Goal: Transaction & Acquisition: Download file/media

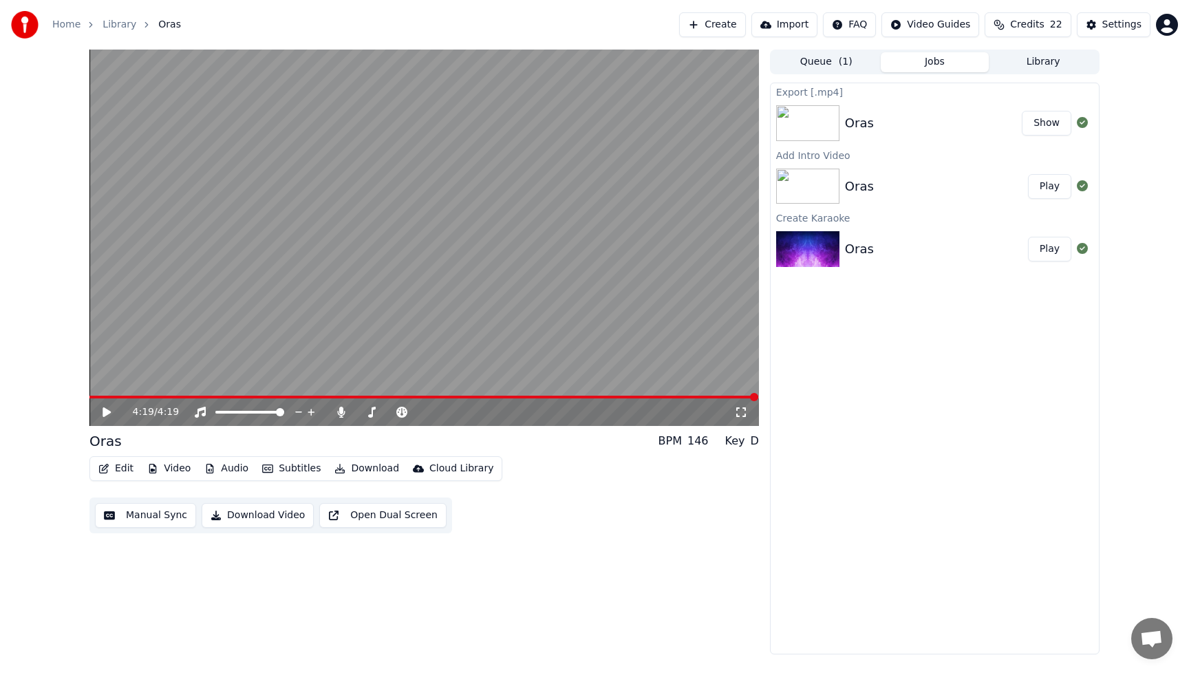
click at [118, 466] on button "Edit" at bounding box center [116, 468] width 46 height 19
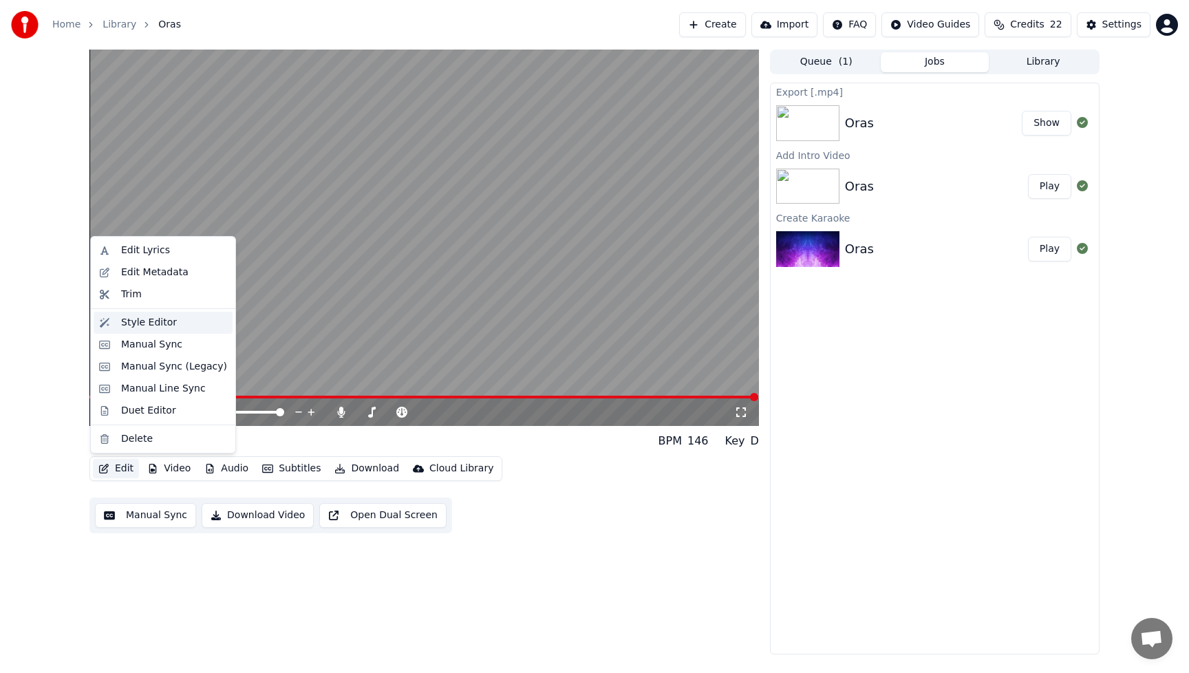
click at [136, 325] on div "Style Editor" at bounding box center [149, 323] width 56 height 14
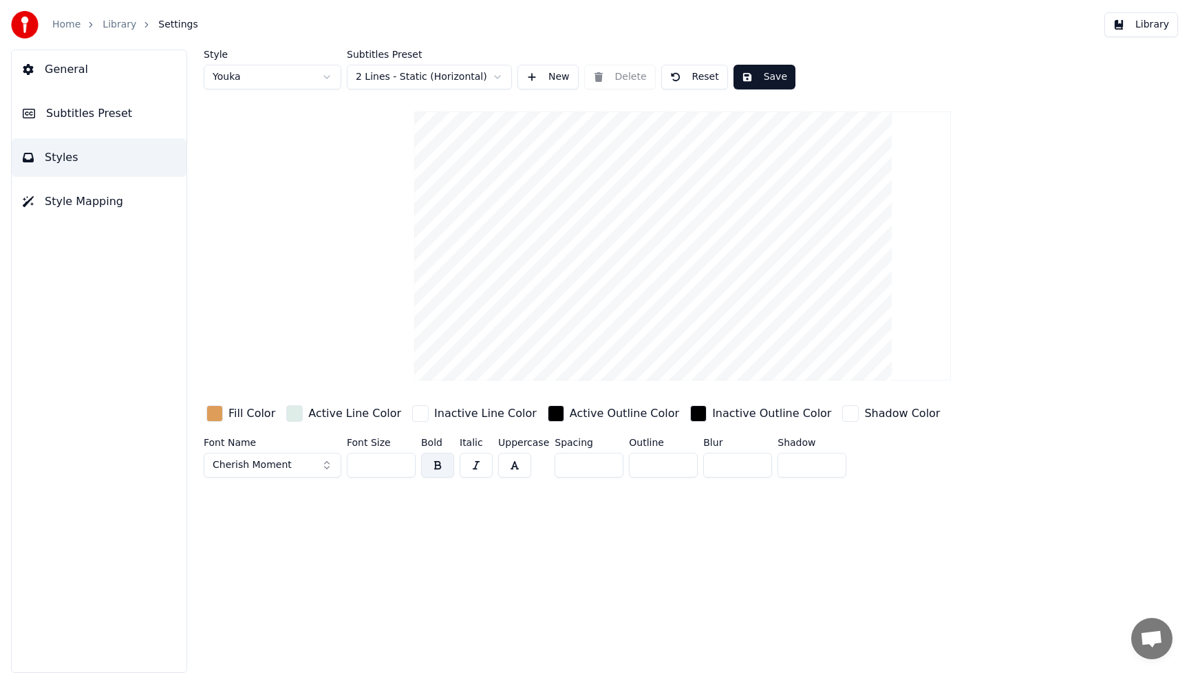
click at [222, 411] on div "button" at bounding box center [214, 413] width 17 height 17
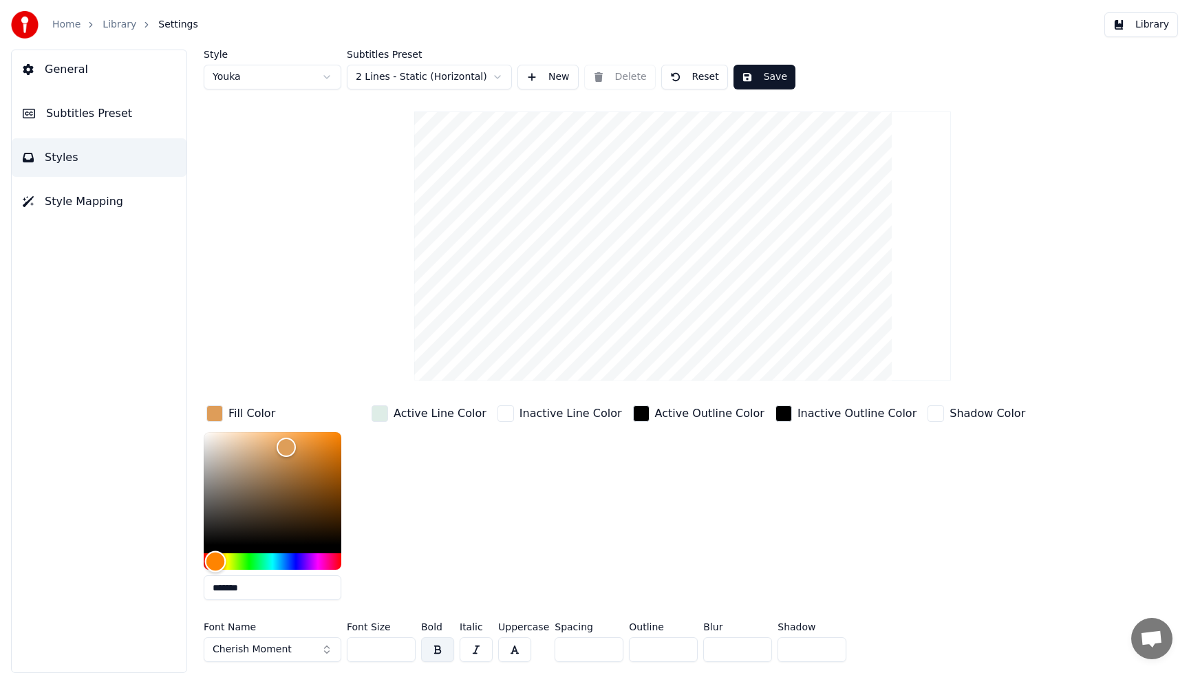
type input "*******"
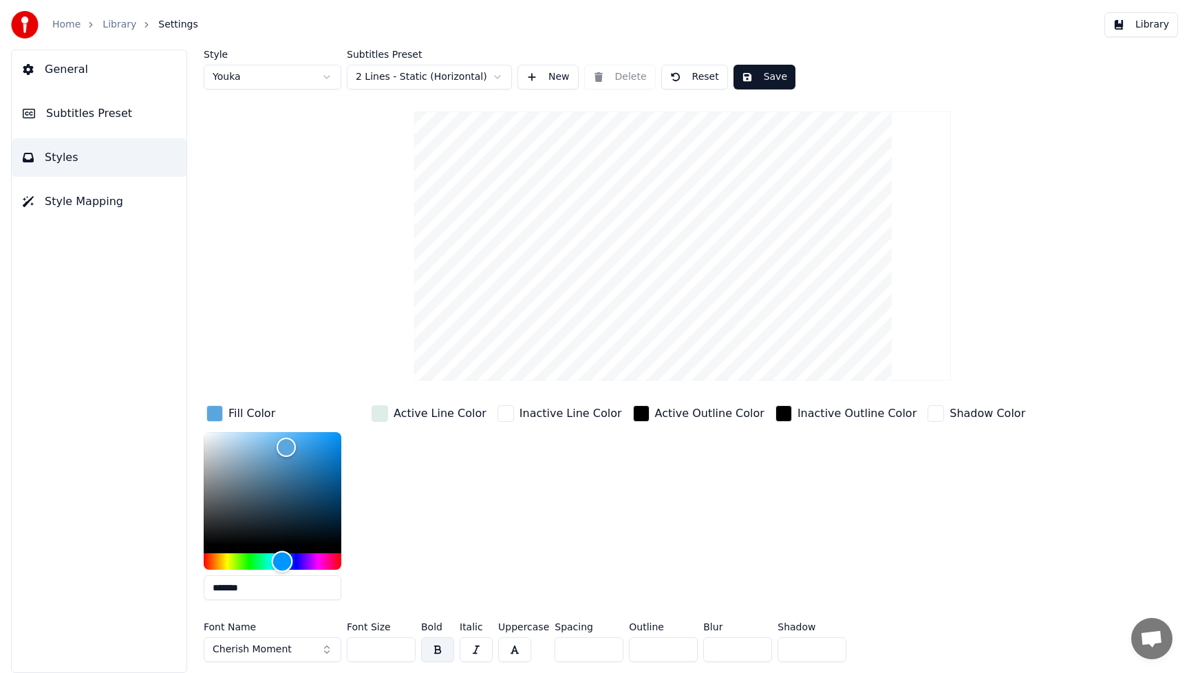
click at [282, 562] on div "Hue" at bounding box center [273, 561] width 138 height 17
click at [321, 649] on button "Cherish Moment" at bounding box center [273, 649] width 138 height 25
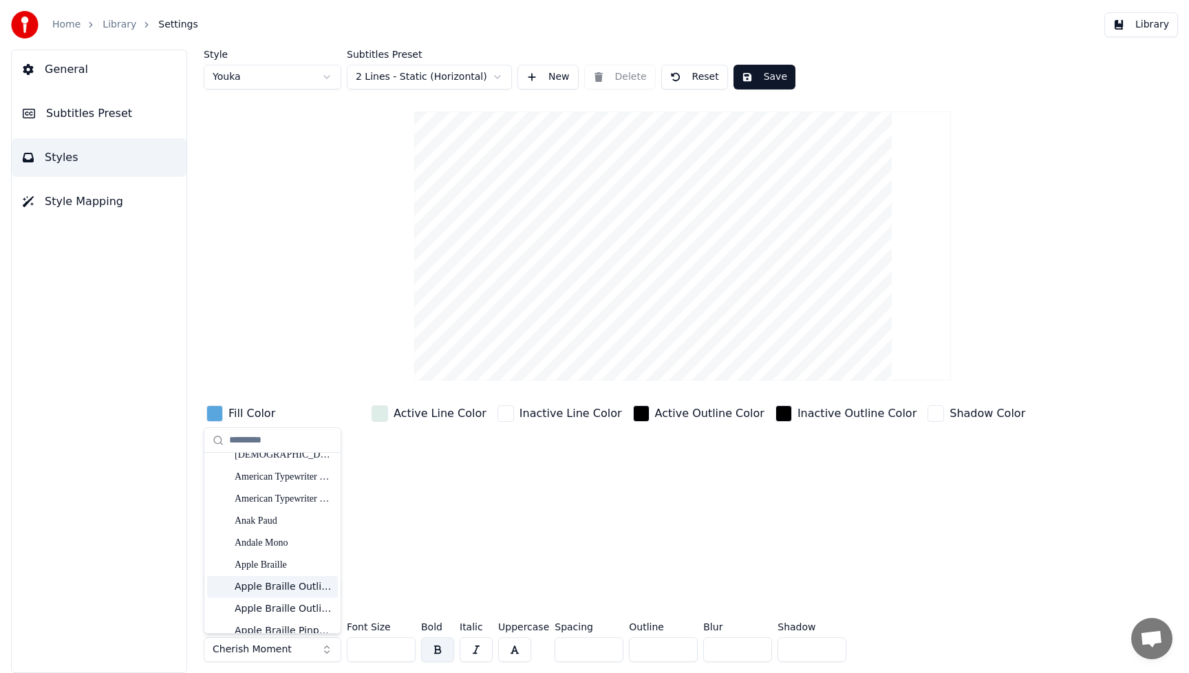
scroll to position [295, 0]
drag, startPoint x: 270, startPoint y: 526, endPoint x: 279, endPoint y: 524, distance: 10.0
click at [270, 526] on div "Anak Paud" at bounding box center [284, 524] width 98 height 14
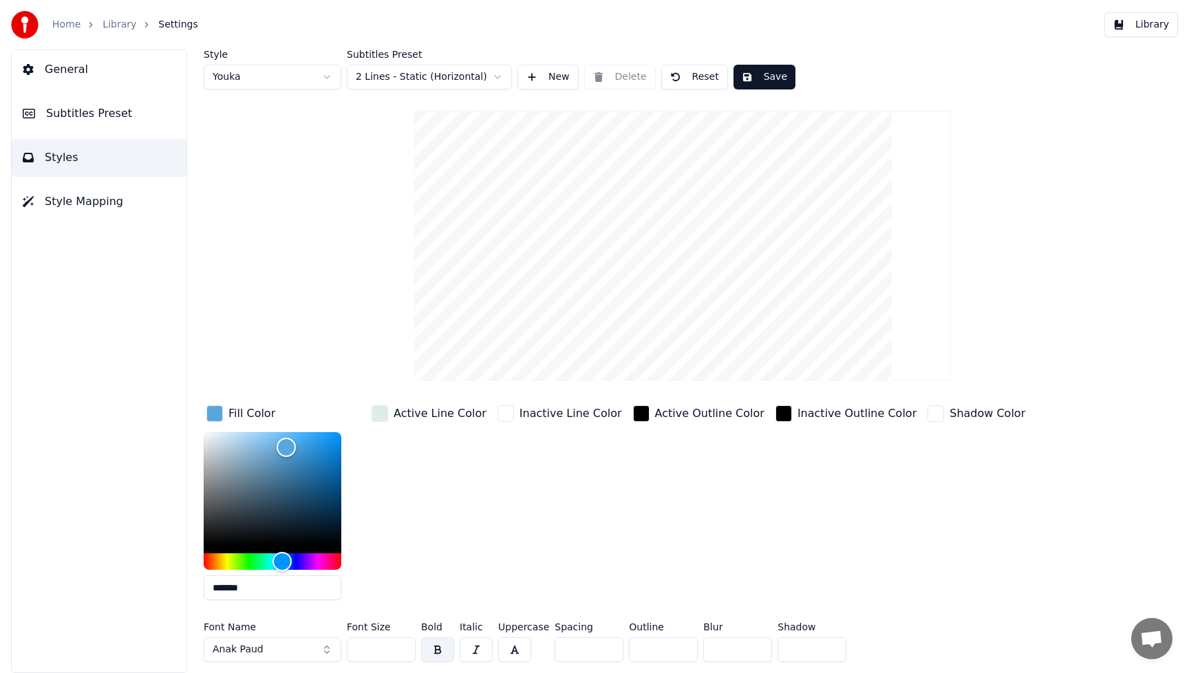
click at [552, 538] on div "Inactive Line Color" at bounding box center [560, 506] width 130 height 208
drag, startPoint x: 376, startPoint y: 653, endPoint x: 308, endPoint y: 652, distance: 67.4
click at [308, 652] on div "Font Name Anak Paud Font Size *** Bold Italic Uppercase Spacing * Outline * Blu…" at bounding box center [620, 644] width 833 height 45
type input "***"
click at [767, 74] on button "Save" at bounding box center [764, 77] width 62 height 25
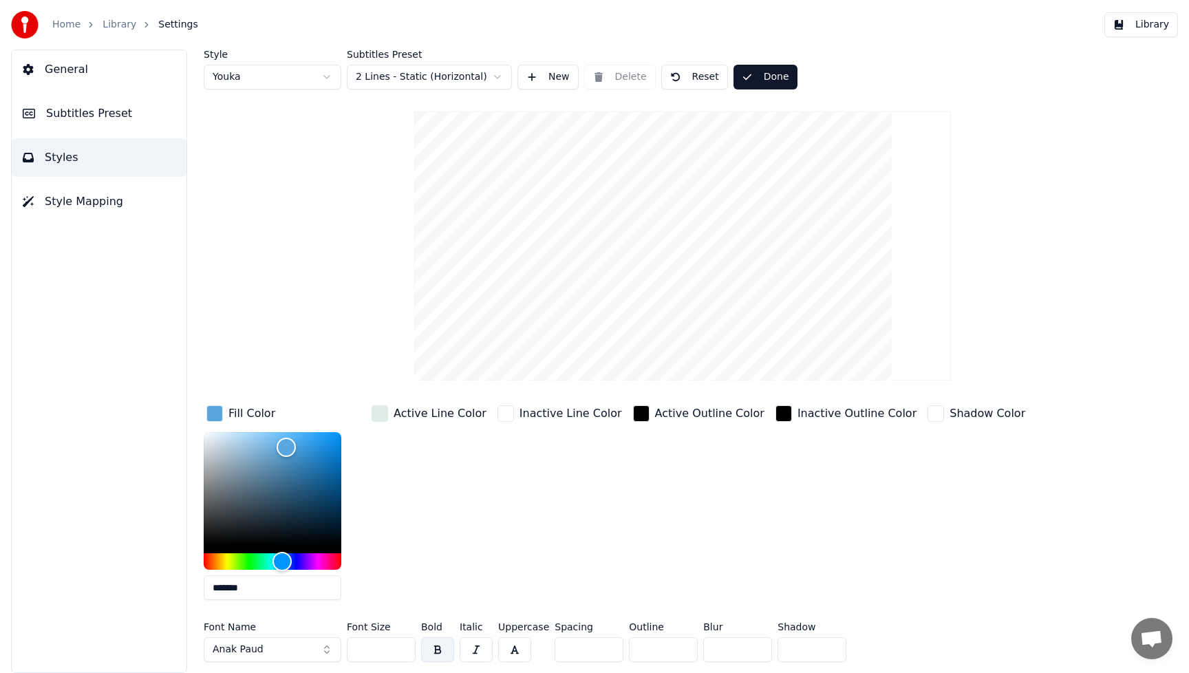
click at [773, 76] on button "Done" at bounding box center [765, 77] width 64 height 25
click at [1151, 32] on button "Library" at bounding box center [1141, 24] width 74 height 25
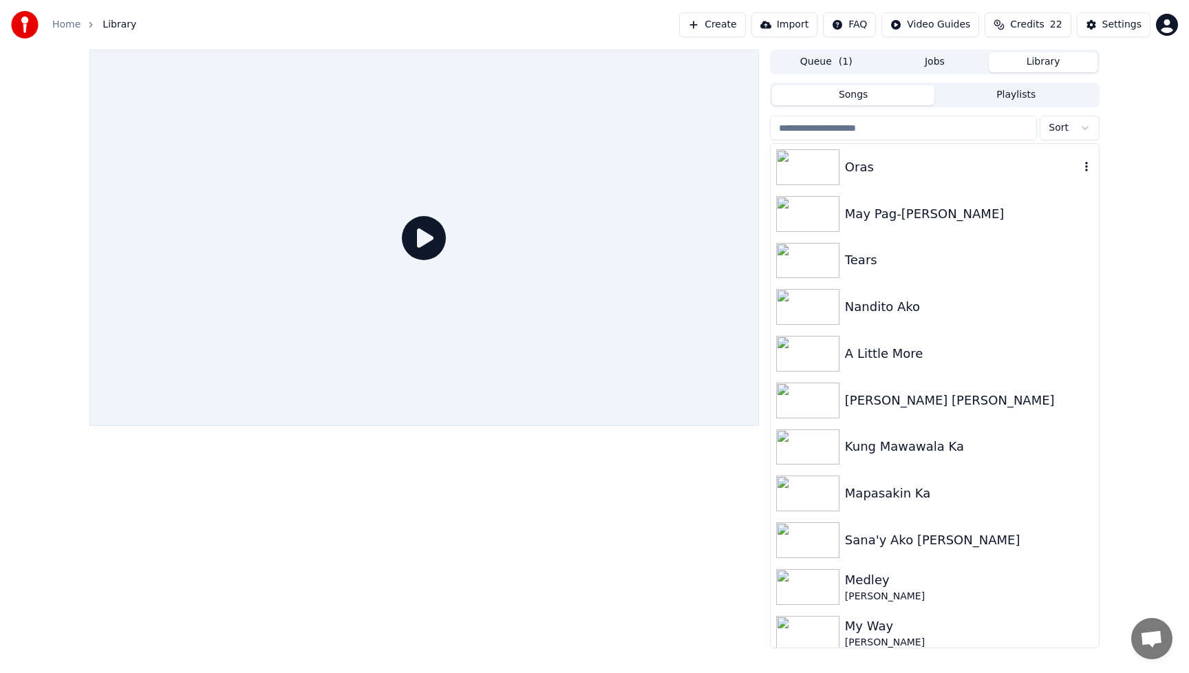
click at [889, 162] on div "Oras" at bounding box center [962, 167] width 235 height 19
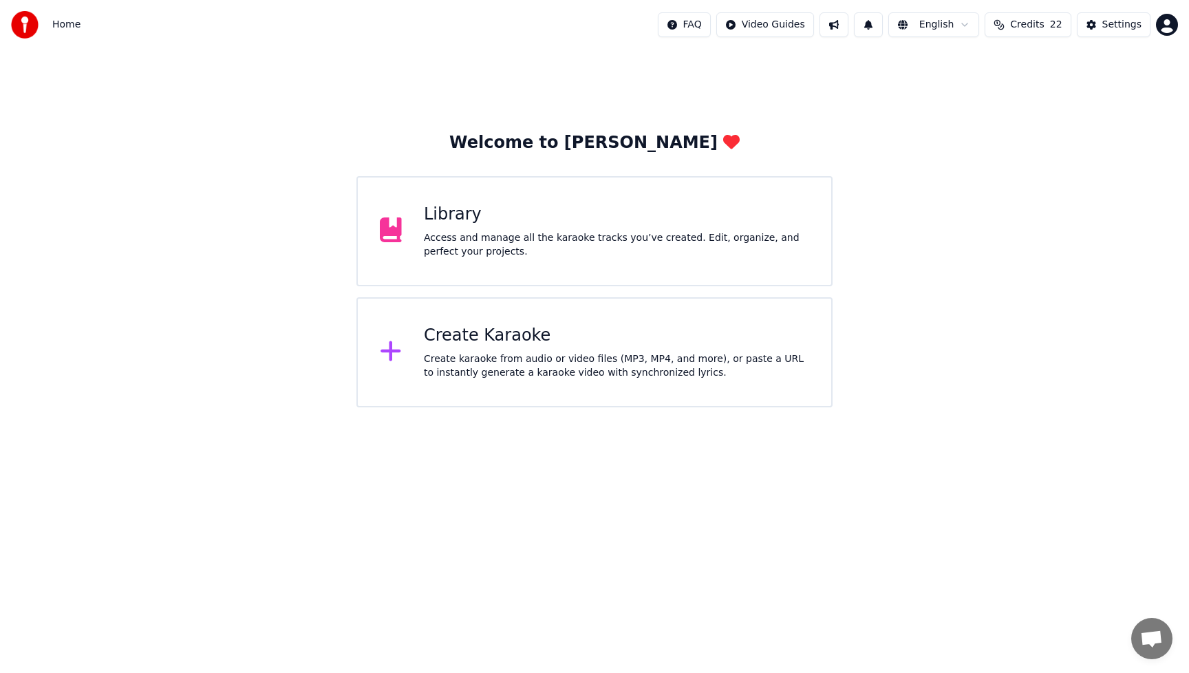
click at [530, 232] on div "Access and manage all the karaoke tracks you’ve created. Edit, organize, and pe…" at bounding box center [616, 245] width 385 height 28
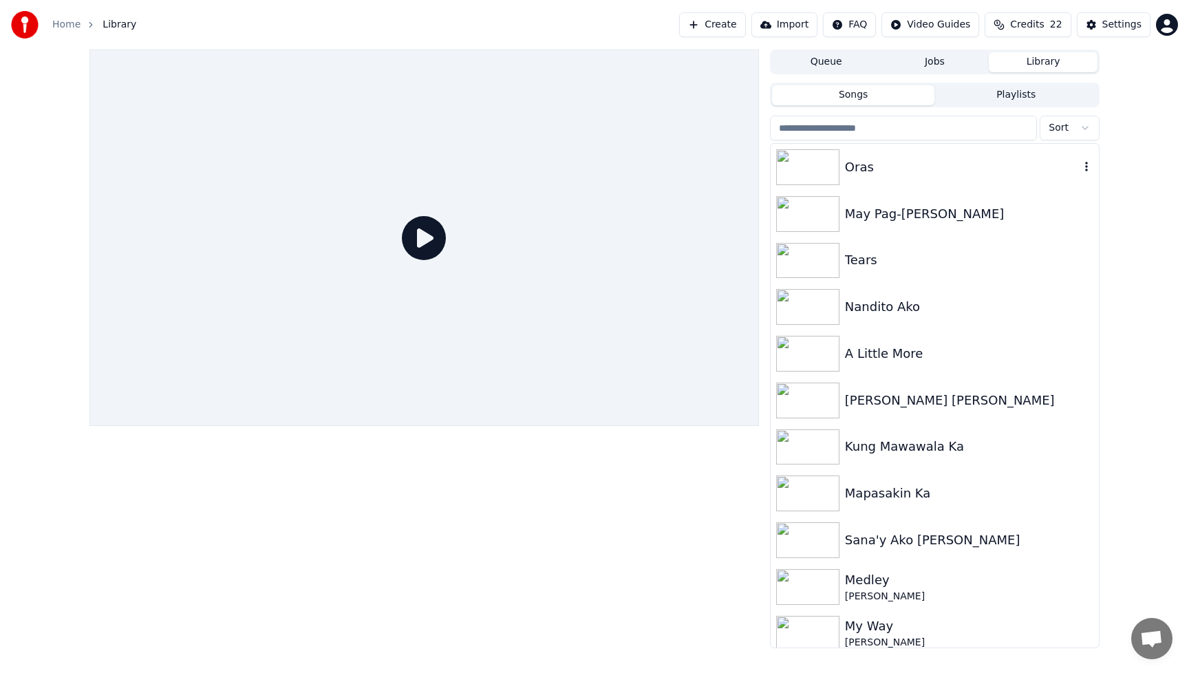
click at [815, 169] on img at bounding box center [807, 167] width 63 height 36
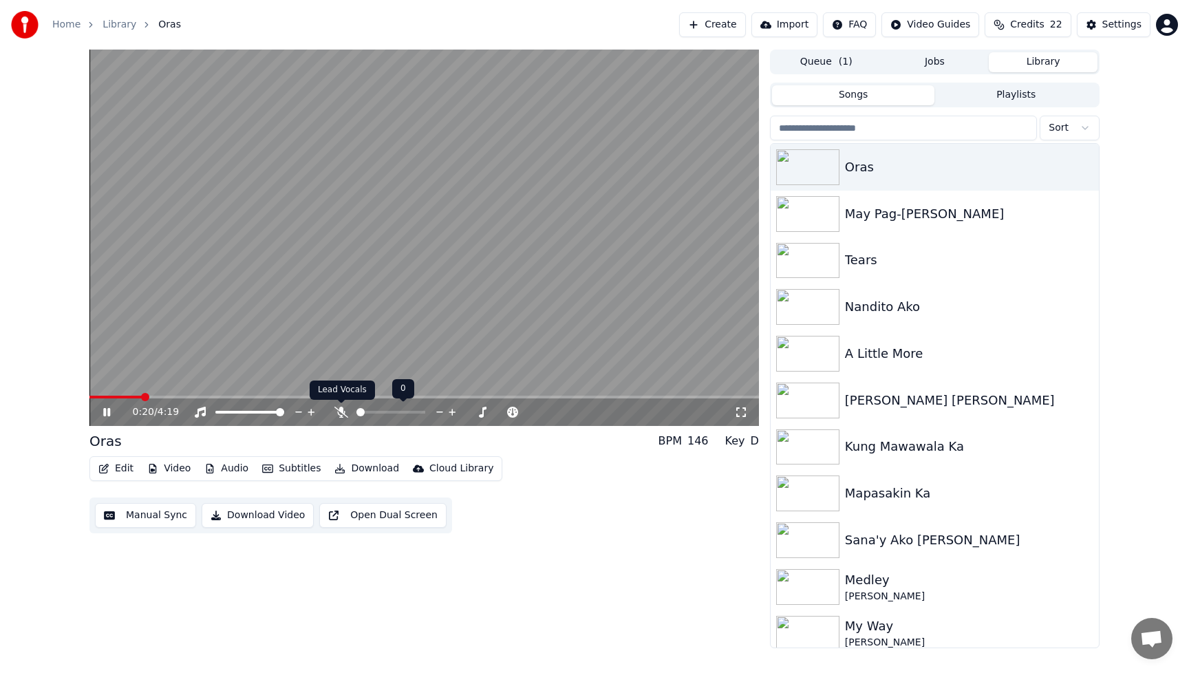
click at [345, 411] on icon at bounding box center [341, 412] width 14 height 11
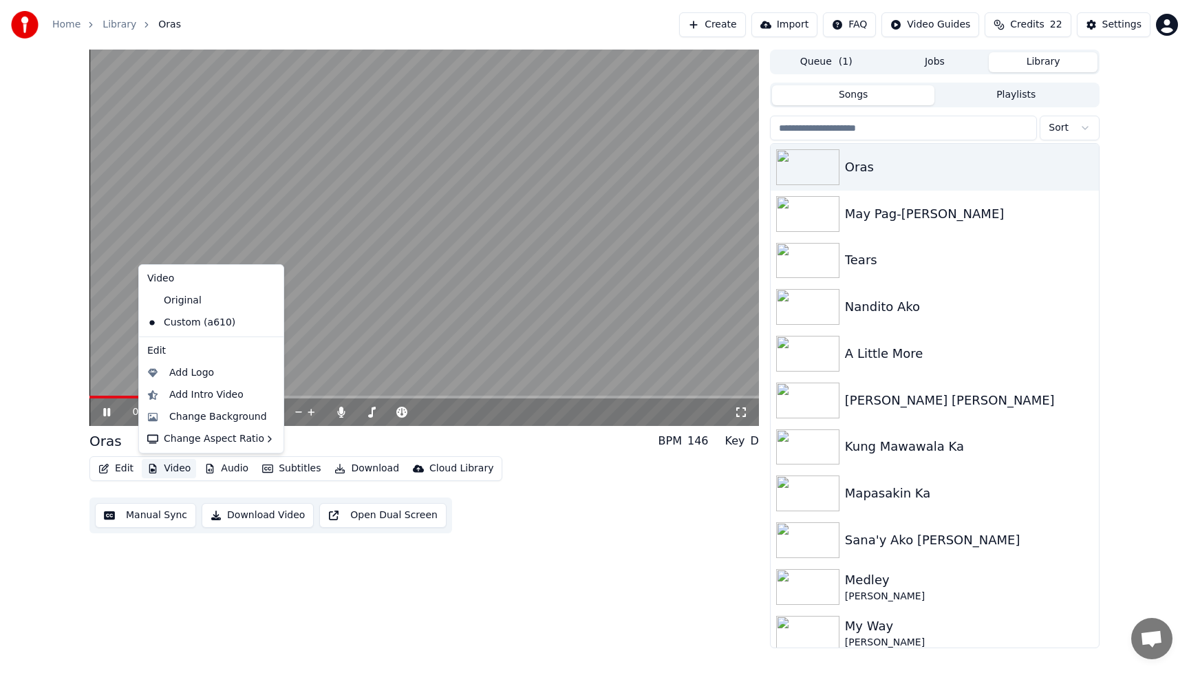
click at [173, 468] on button "Video" at bounding box center [169, 468] width 54 height 19
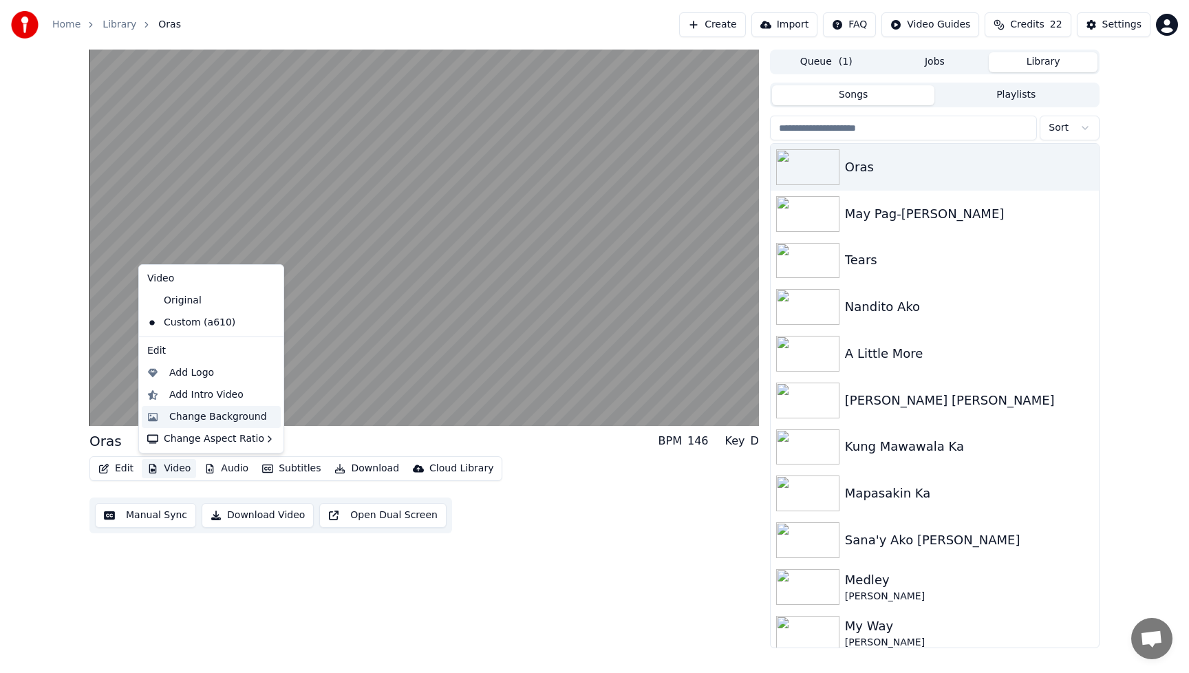
click at [185, 416] on div "Change Background" at bounding box center [218, 417] width 98 height 14
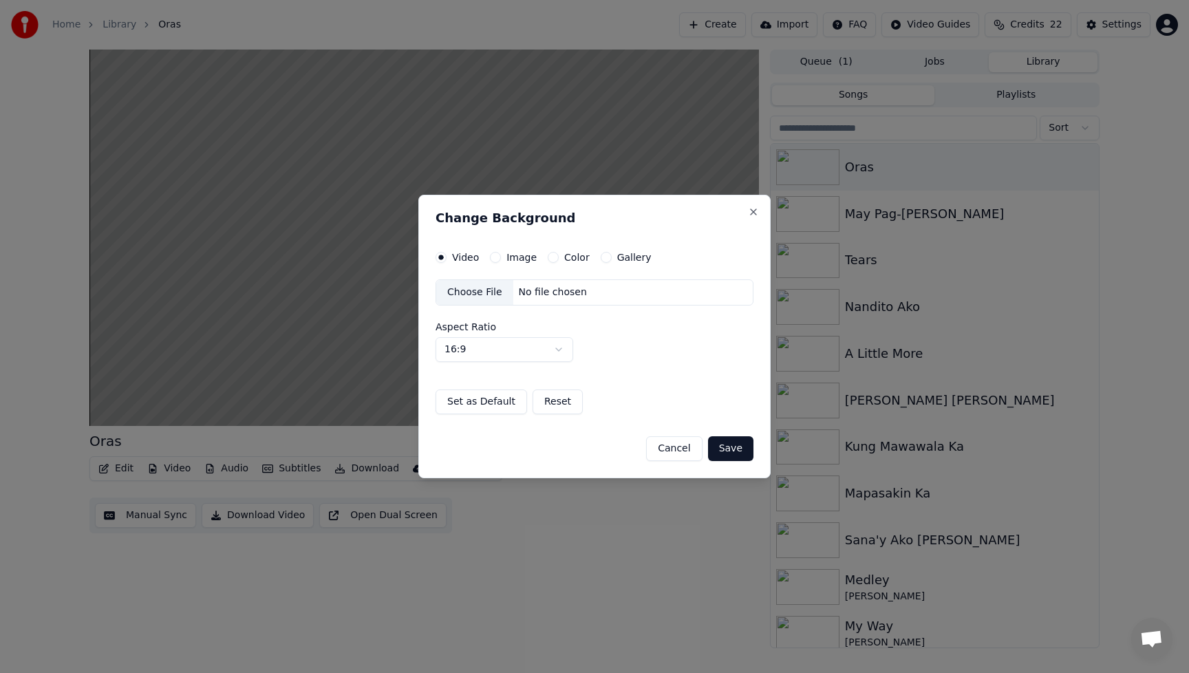
click at [462, 288] on div "Choose File" at bounding box center [474, 292] width 77 height 25
click at [742, 452] on button "Save" at bounding box center [730, 448] width 45 height 25
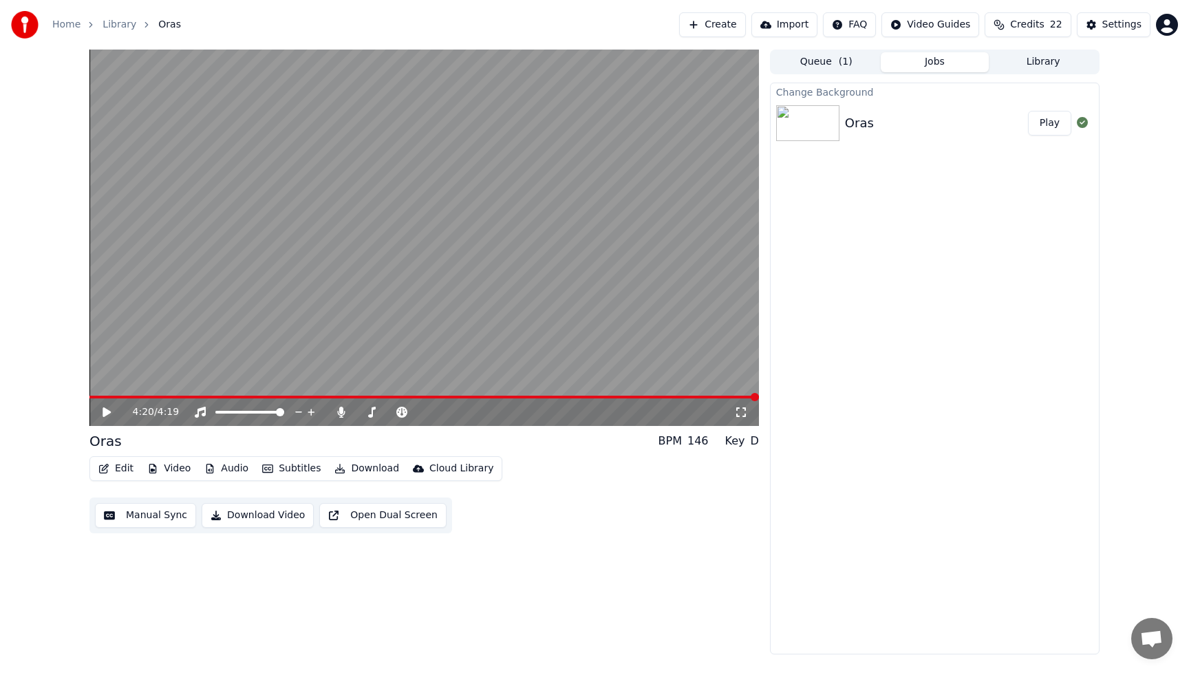
click at [1051, 125] on button "Play" at bounding box center [1049, 123] width 43 height 25
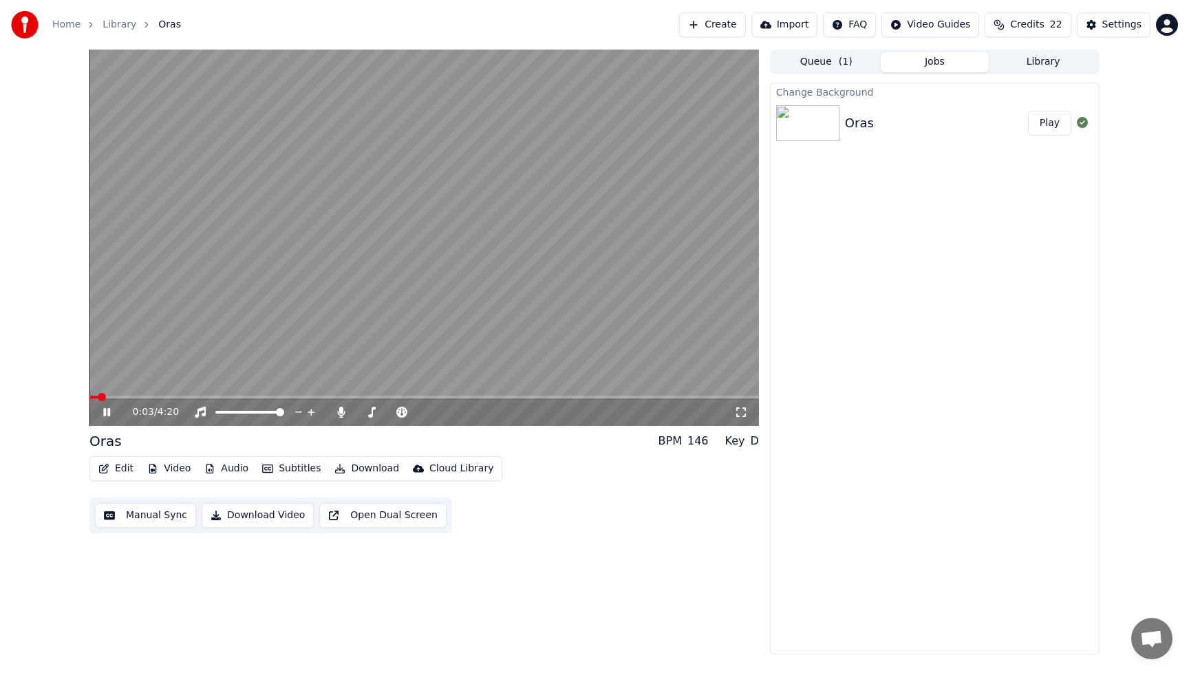
click at [125, 466] on button "Edit" at bounding box center [116, 468] width 46 height 19
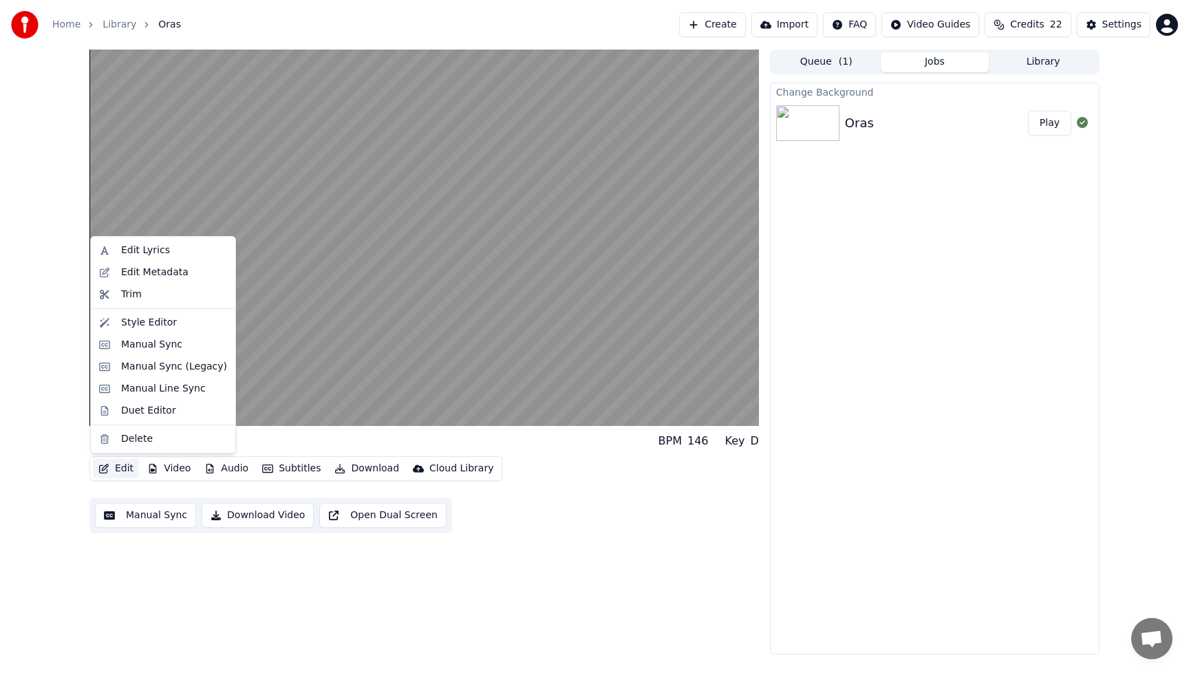
drag, startPoint x: 495, startPoint y: 499, endPoint x: 446, endPoint y: 489, distance: 49.8
click at [495, 499] on div "Edit Video Audio Subtitles Download Cloud Library Manual Sync Download Video Op…" at bounding box center [423, 494] width 669 height 77
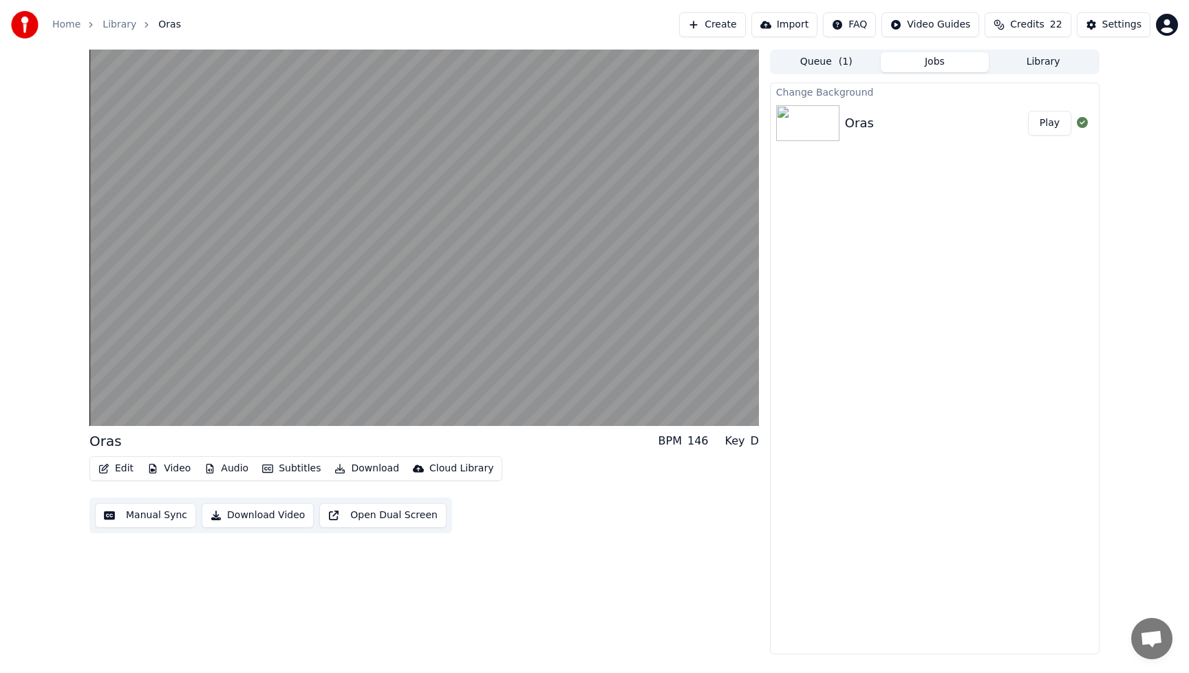
click at [169, 470] on button "Video" at bounding box center [169, 468] width 54 height 19
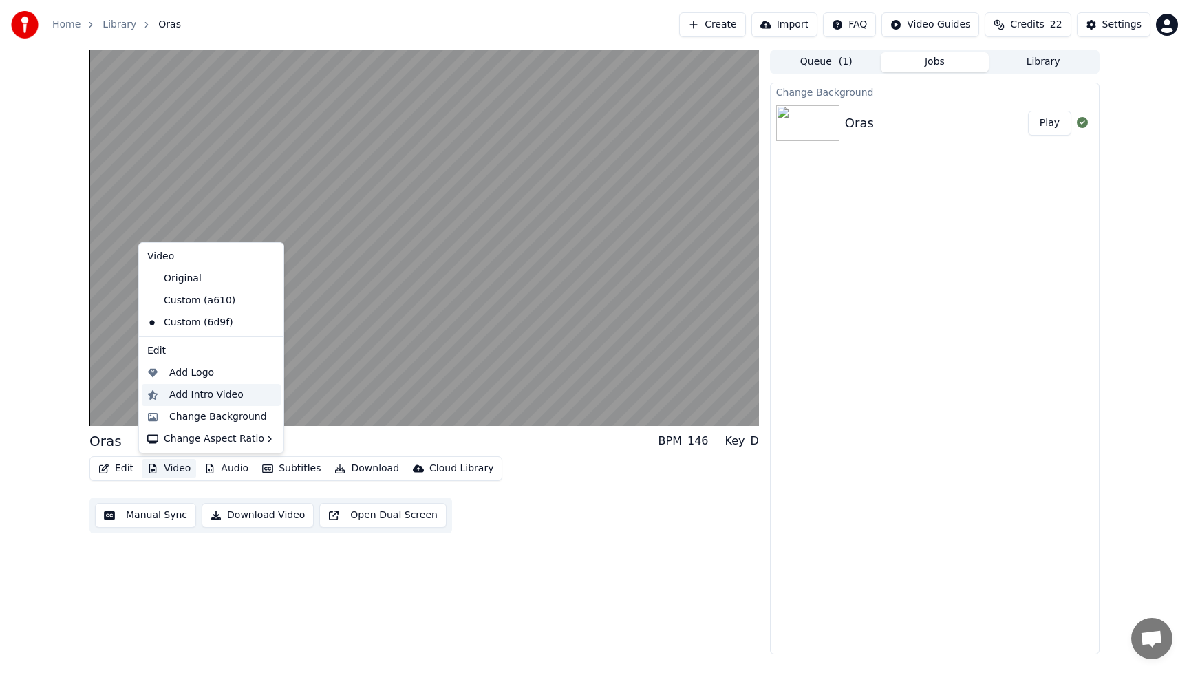
click at [188, 389] on div "Add Intro Video" at bounding box center [206, 395] width 74 height 14
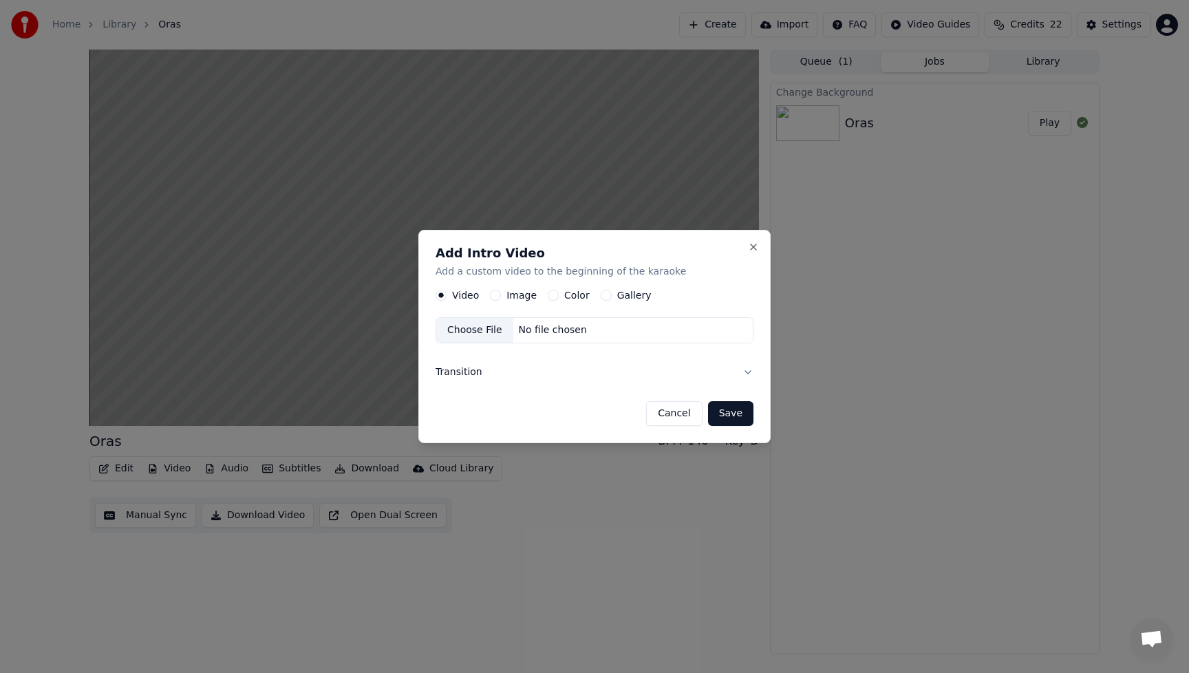
click at [500, 293] on div "Image" at bounding box center [513, 295] width 47 height 11
click at [500, 294] on div "Image" at bounding box center [513, 295] width 47 height 11
click at [515, 294] on label "Image" at bounding box center [521, 295] width 30 height 10
click at [501, 294] on button "Image" at bounding box center [495, 295] width 11 height 11
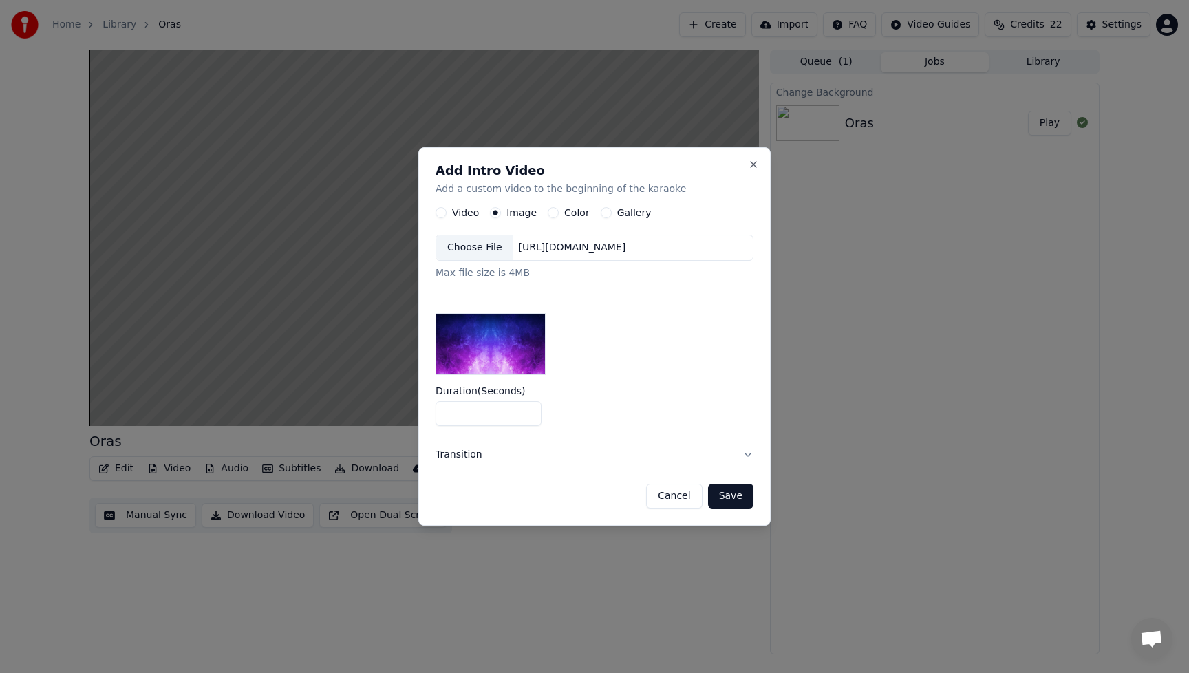
drag, startPoint x: 462, startPoint y: 416, endPoint x: 405, endPoint y: 420, distance: 57.3
click at [405, 420] on body "Home Library Oras Create Import FAQ Video Guides Credits 22 Settings Oras BPM 1…" at bounding box center [594, 336] width 1189 height 673
click at [528, 420] on input "*" at bounding box center [489, 413] width 106 height 25
click at [526, 416] on input "*" at bounding box center [489, 413] width 106 height 25
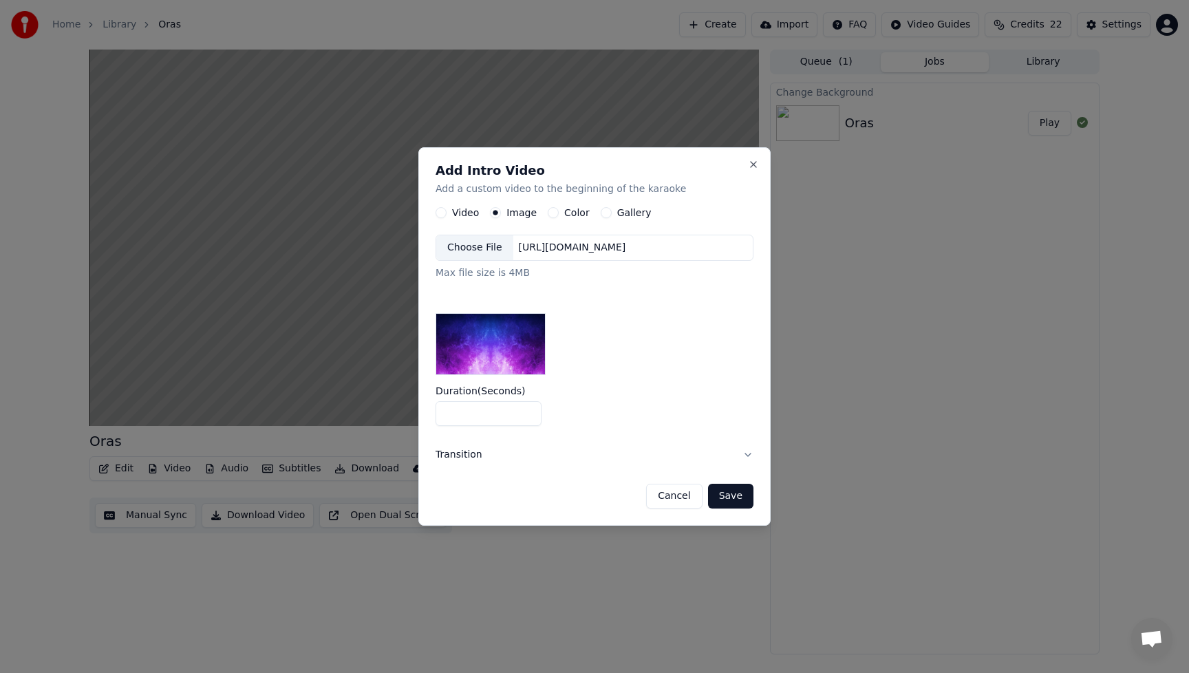
type input "*"
click at [526, 416] on input "*" at bounding box center [489, 413] width 106 height 25
click at [483, 239] on div "Choose File" at bounding box center [474, 247] width 77 height 25
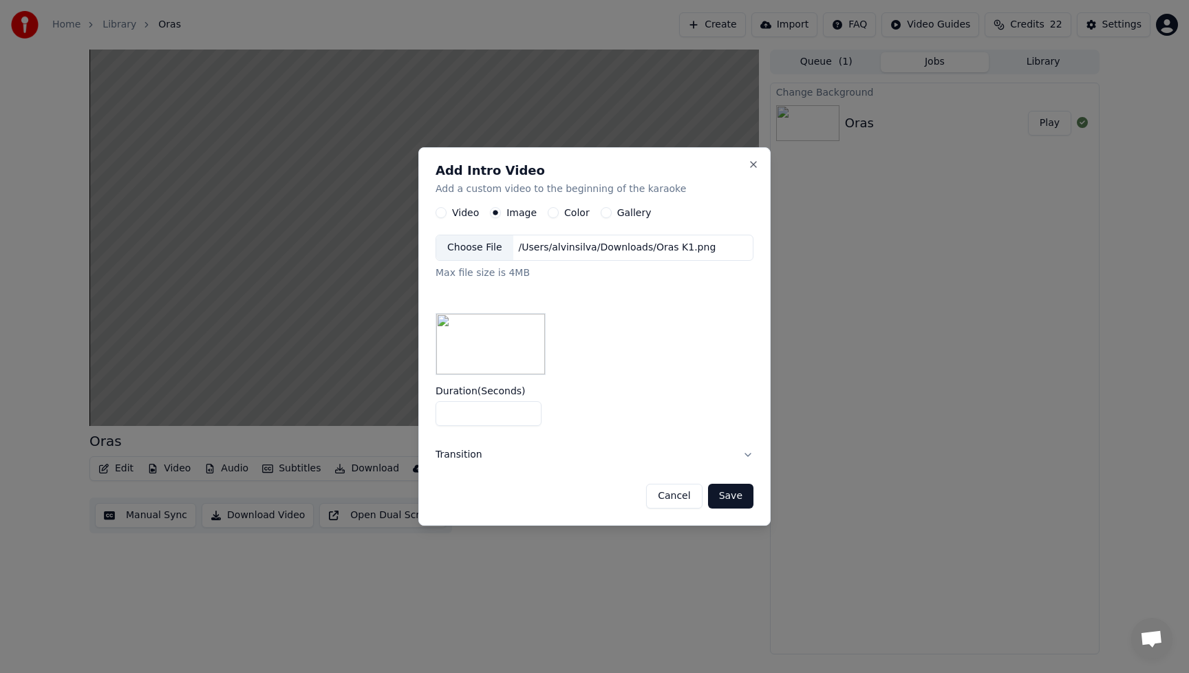
click at [739, 495] on button "Save" at bounding box center [730, 496] width 45 height 25
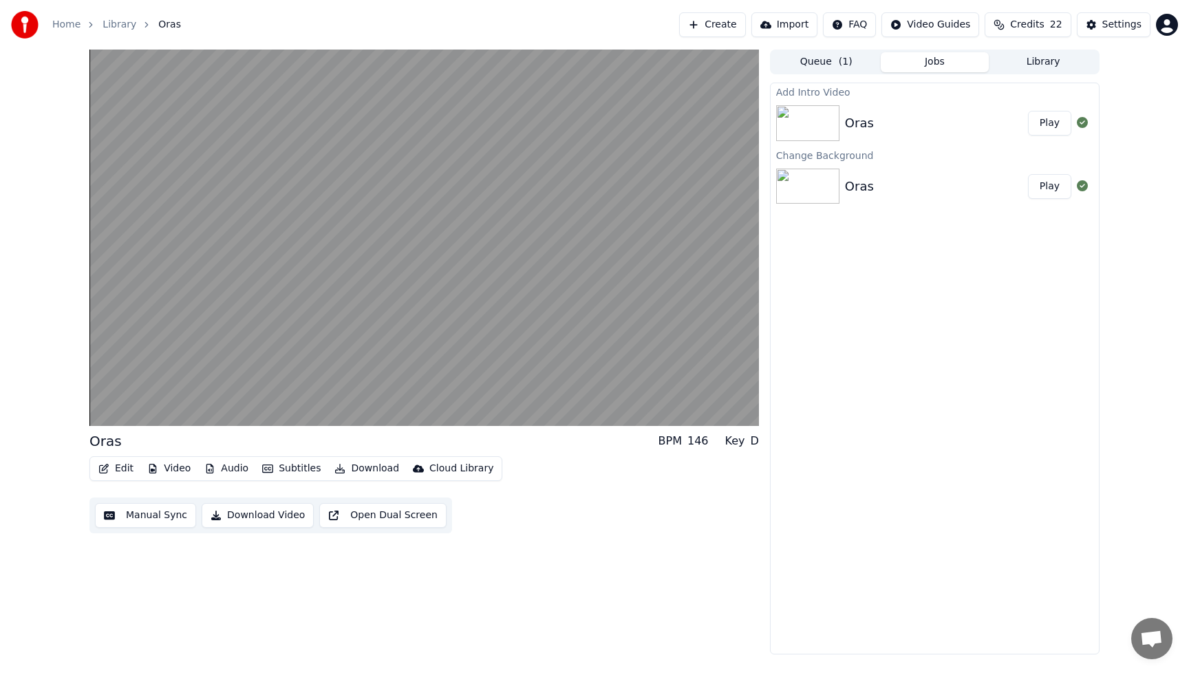
click at [1053, 127] on button "Play" at bounding box center [1049, 123] width 43 height 25
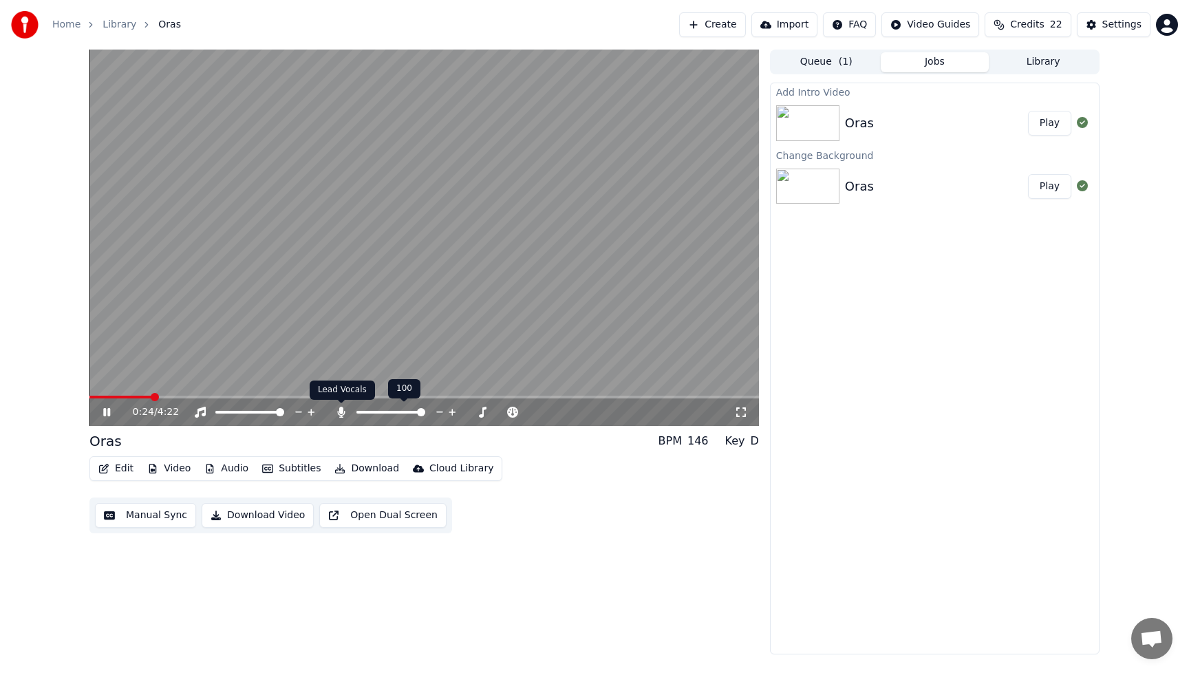
click at [343, 410] on icon at bounding box center [341, 412] width 8 height 11
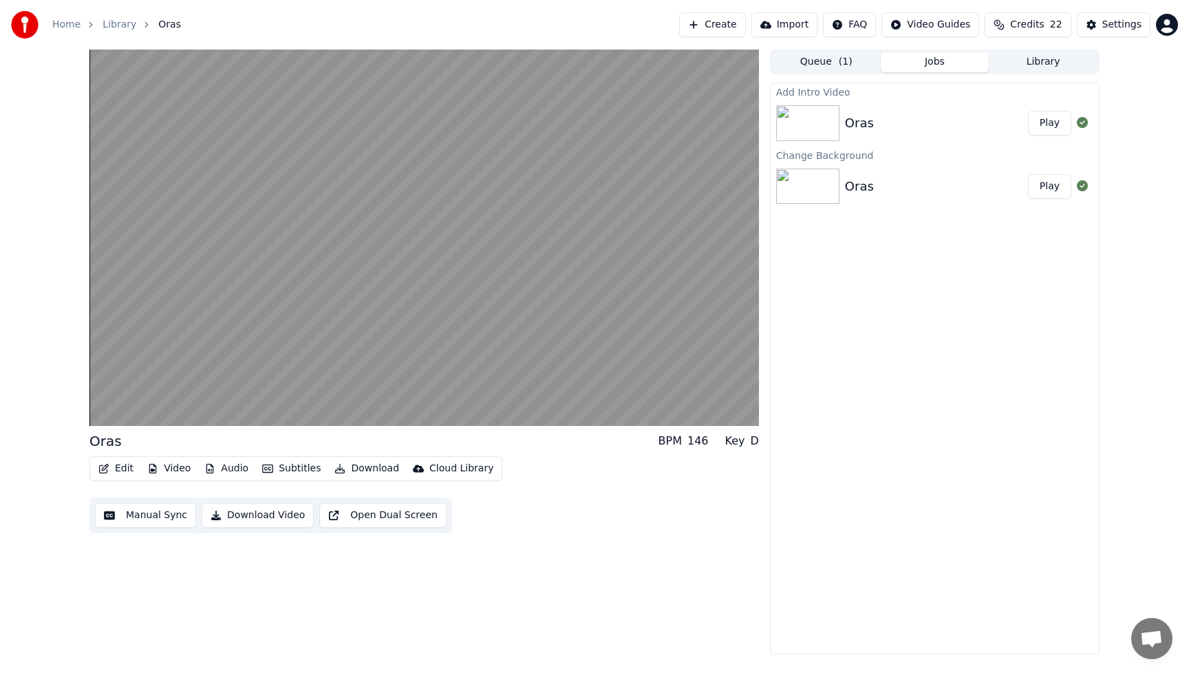
click at [263, 515] on button "Download Video" at bounding box center [258, 515] width 112 height 25
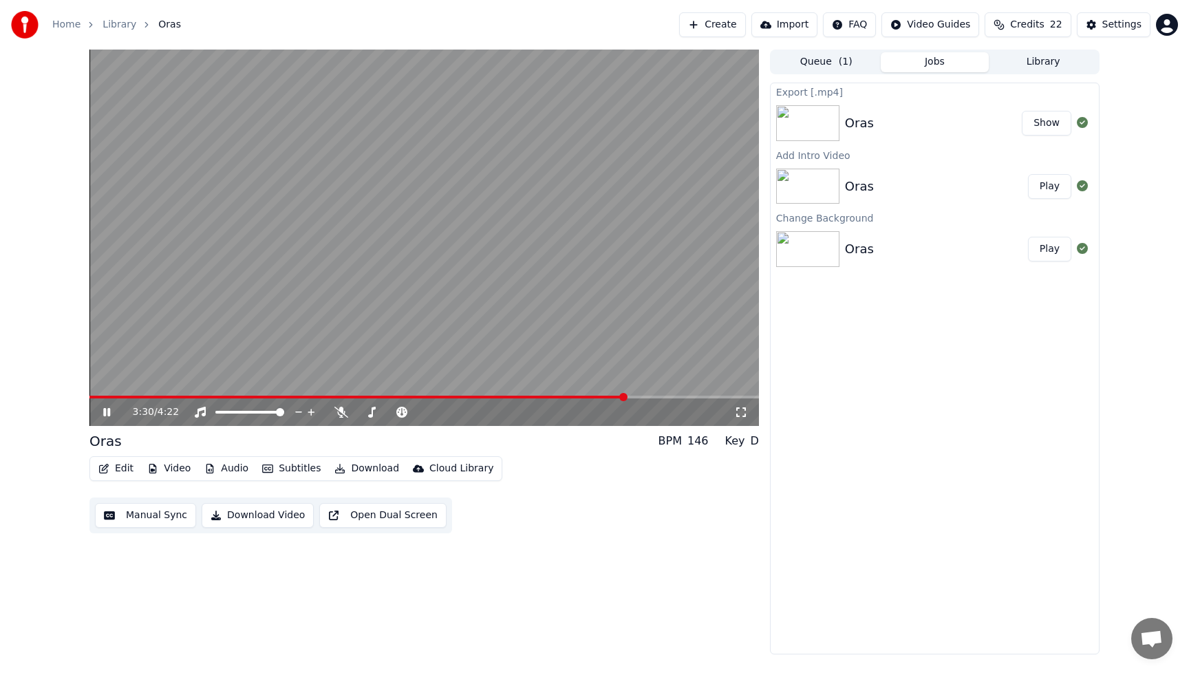
click at [110, 410] on icon at bounding box center [116, 412] width 32 height 11
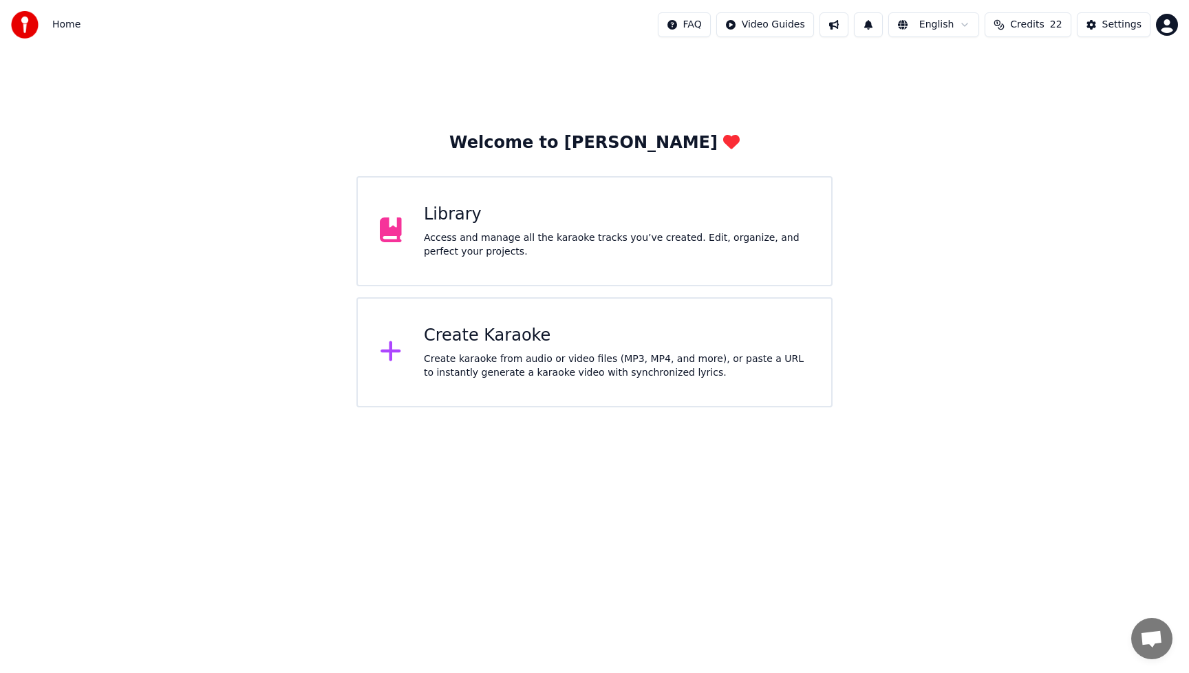
click at [504, 215] on div "Library" at bounding box center [616, 215] width 385 height 22
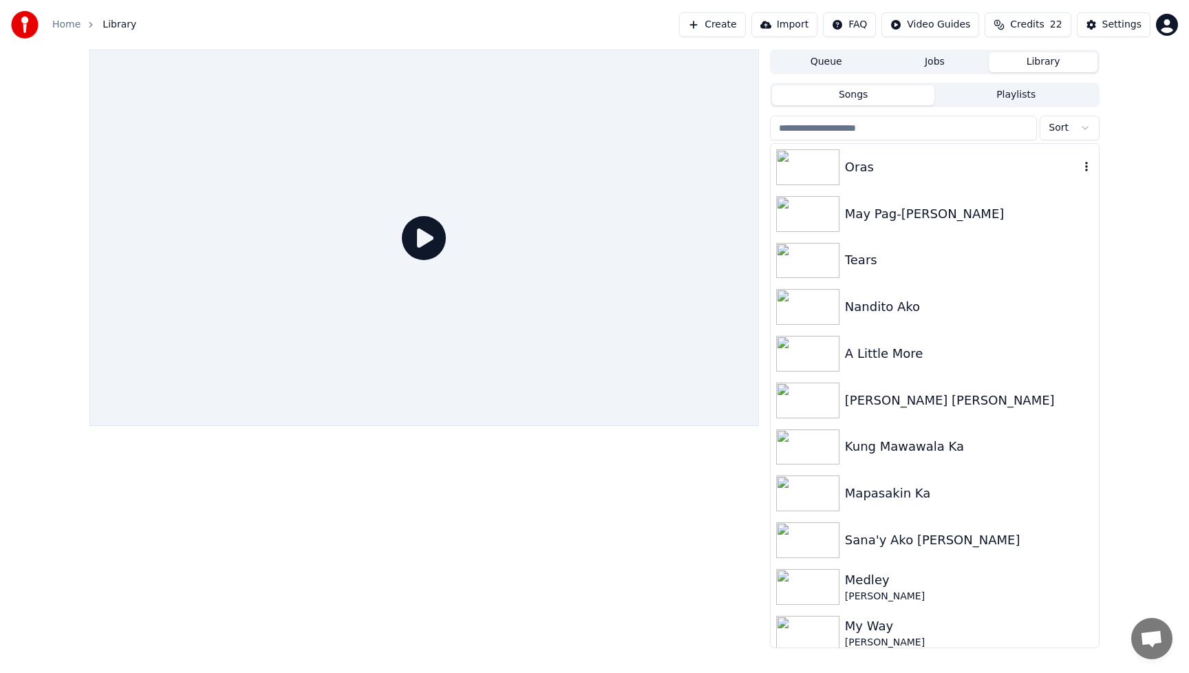
click at [895, 171] on div "Oras" at bounding box center [962, 167] width 235 height 19
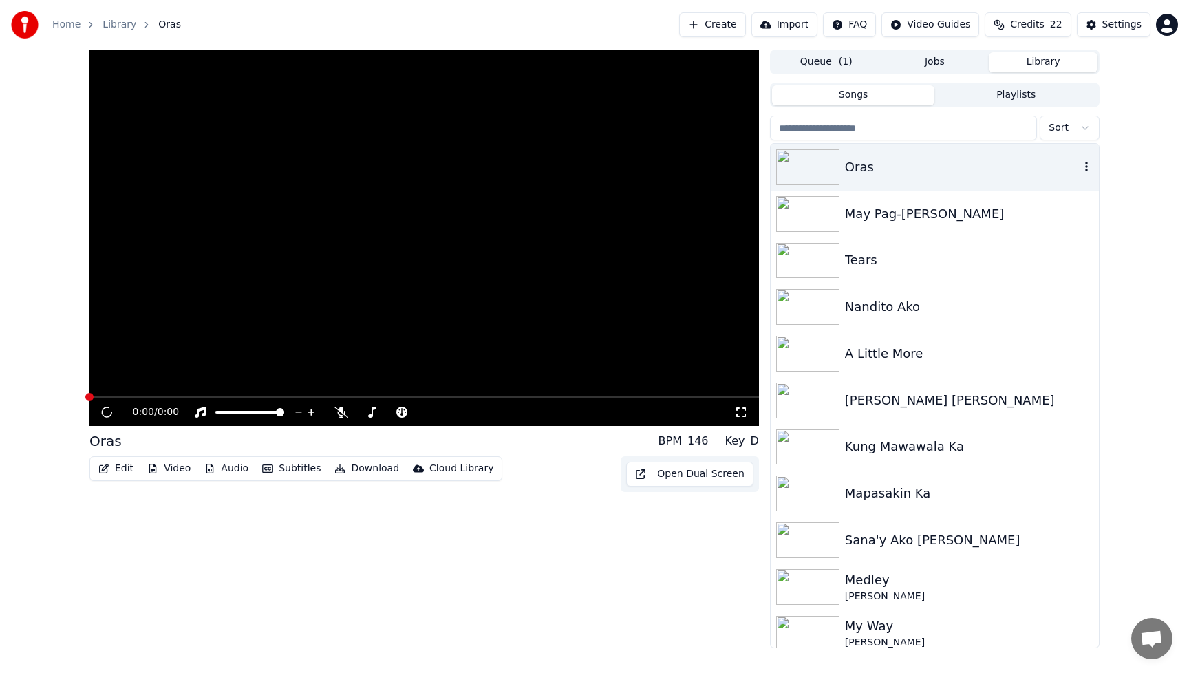
click at [895, 171] on div "Oras" at bounding box center [962, 167] width 235 height 19
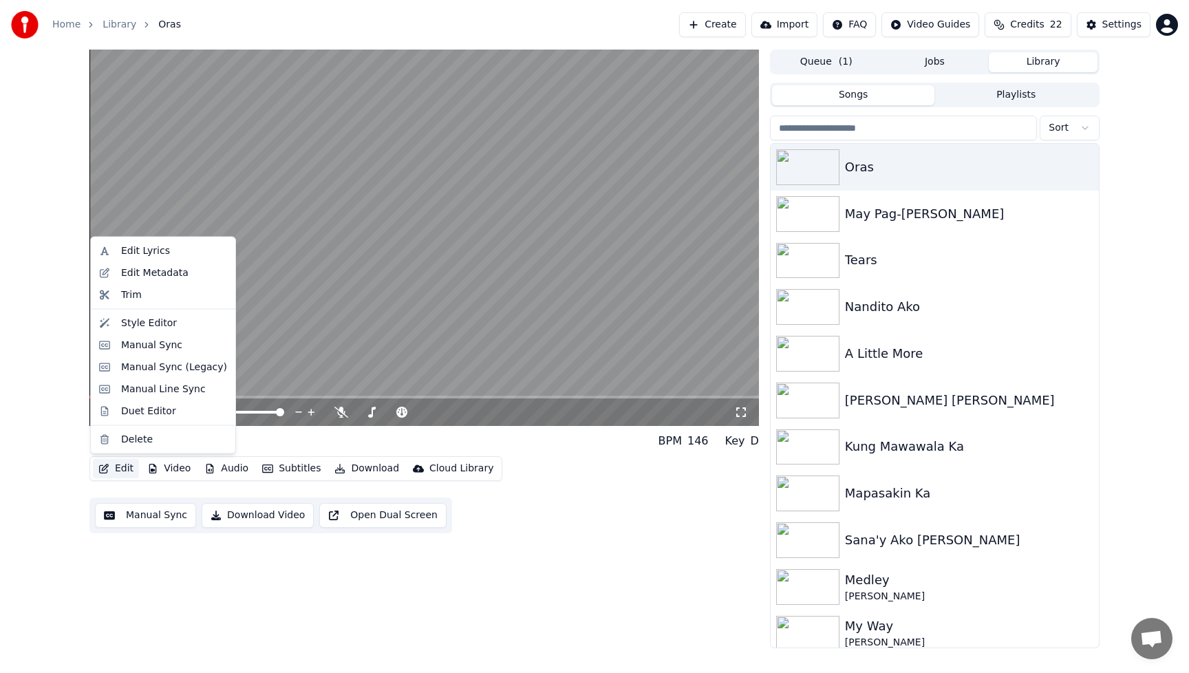
click at [125, 470] on button "Edit" at bounding box center [116, 468] width 46 height 19
click at [151, 327] on div "Style Editor" at bounding box center [149, 323] width 56 height 14
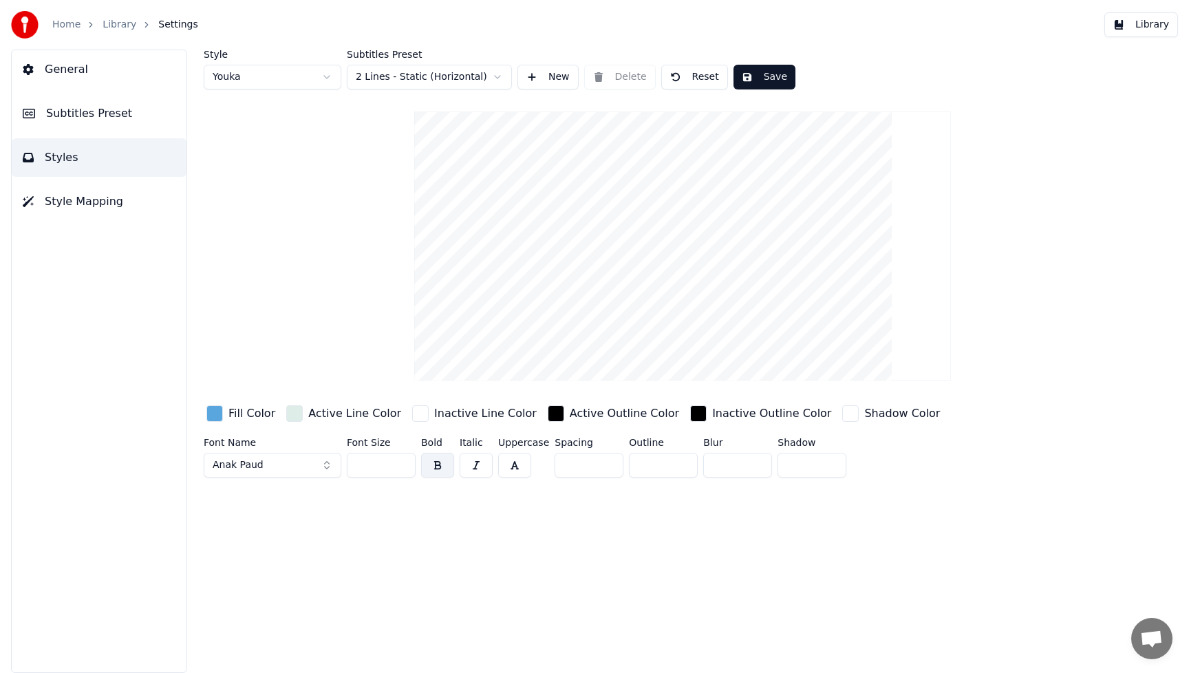
click at [215, 415] on div "button" at bounding box center [214, 413] width 17 height 17
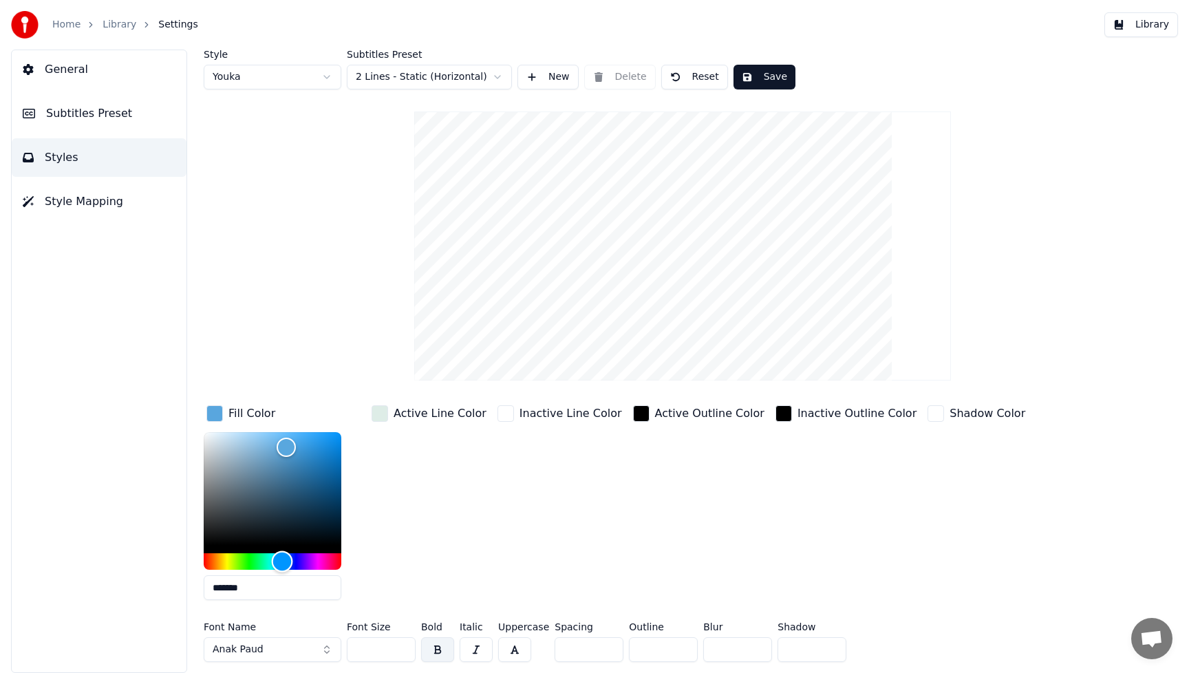
type input "*******"
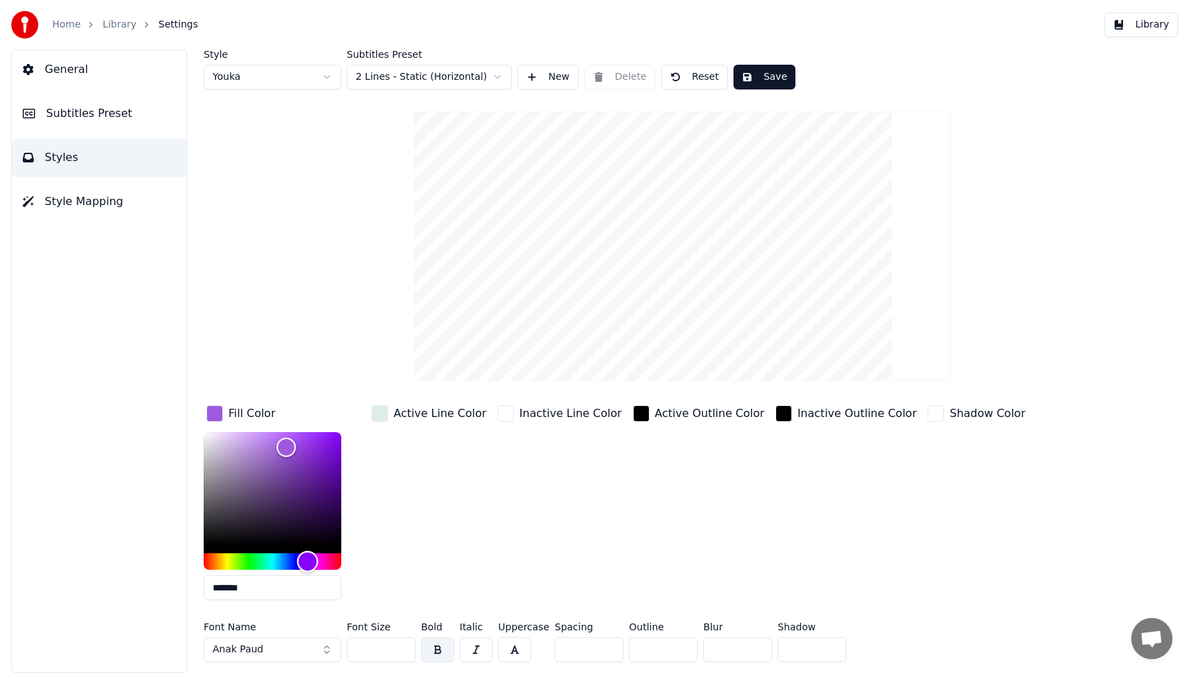
click at [308, 561] on div "Hue" at bounding box center [273, 561] width 138 height 17
click at [466, 512] on div "Active Line Color" at bounding box center [429, 506] width 120 height 208
click at [327, 652] on button "Anak Paud" at bounding box center [273, 649] width 138 height 25
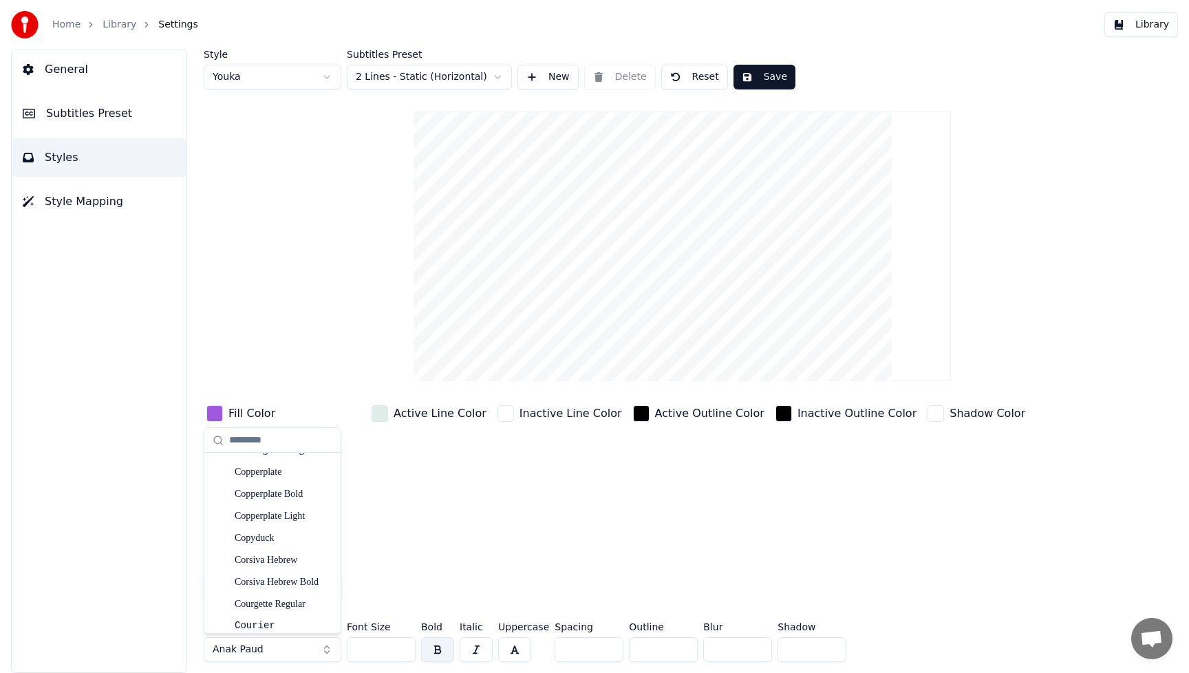
scroll to position [3190, 0]
click at [273, 541] on div "Copyduck" at bounding box center [272, 534] width 131 height 22
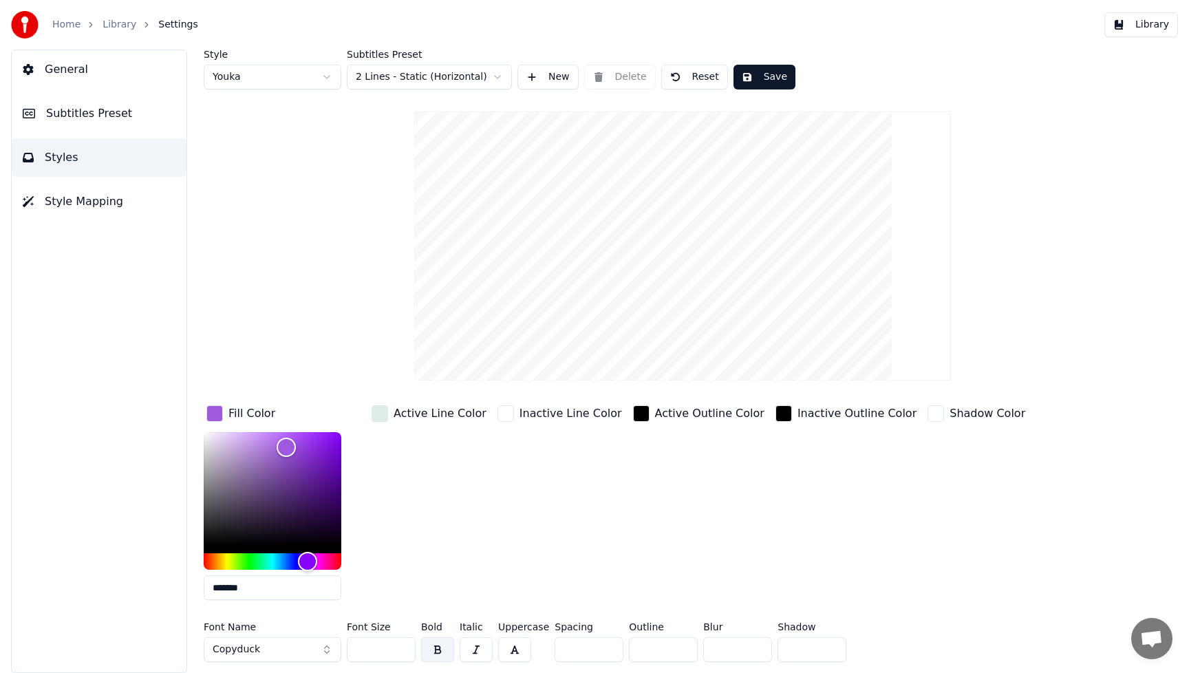
click at [758, 78] on button "Save" at bounding box center [764, 77] width 62 height 25
click at [1160, 32] on button "Library" at bounding box center [1141, 24] width 74 height 25
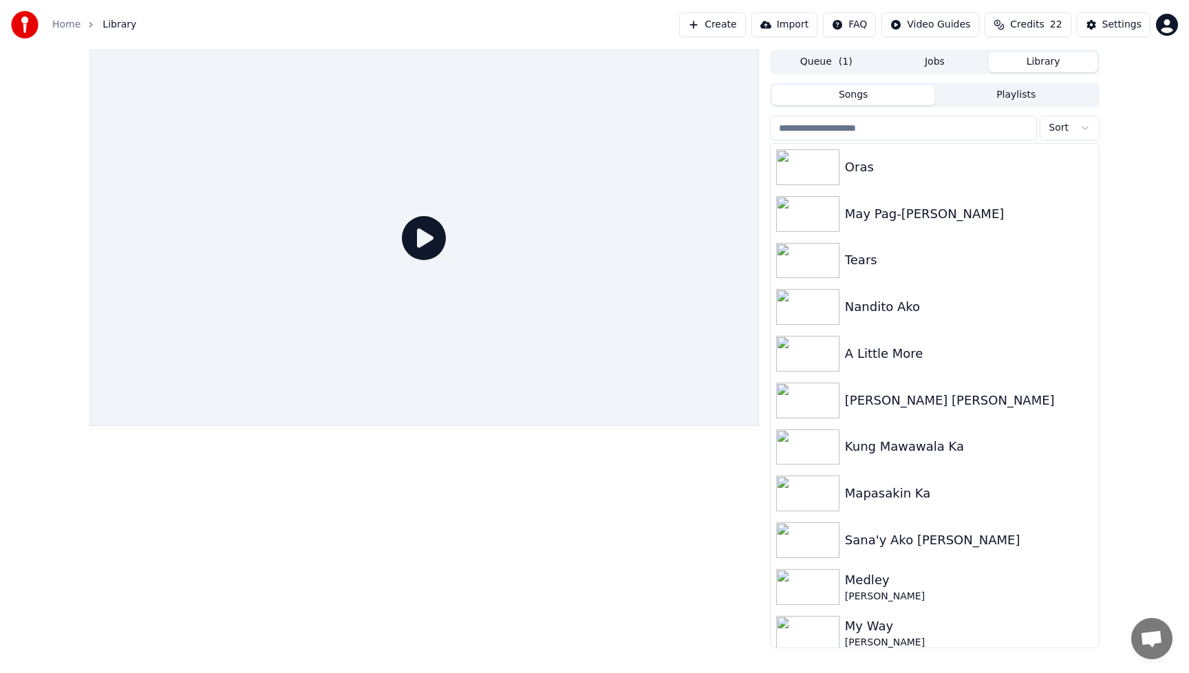
click at [491, 361] on div at bounding box center [423, 238] width 669 height 376
click at [872, 176] on div "Oras" at bounding box center [962, 167] width 235 height 19
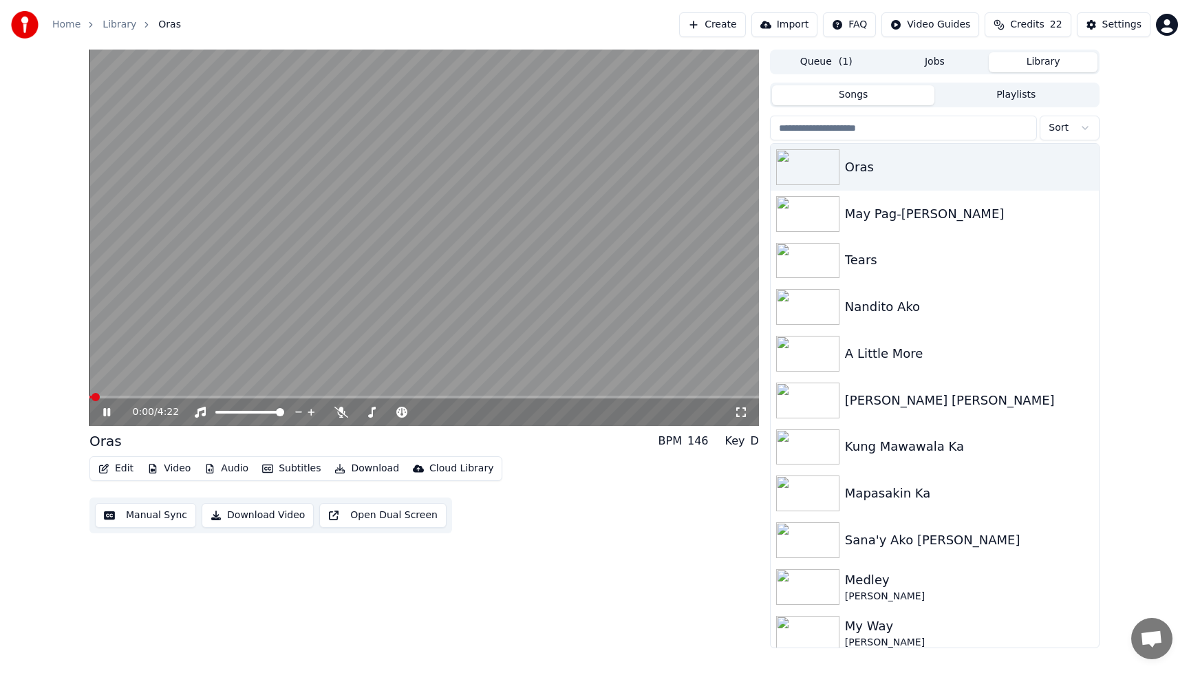
click at [129, 472] on button "Edit" at bounding box center [116, 468] width 46 height 19
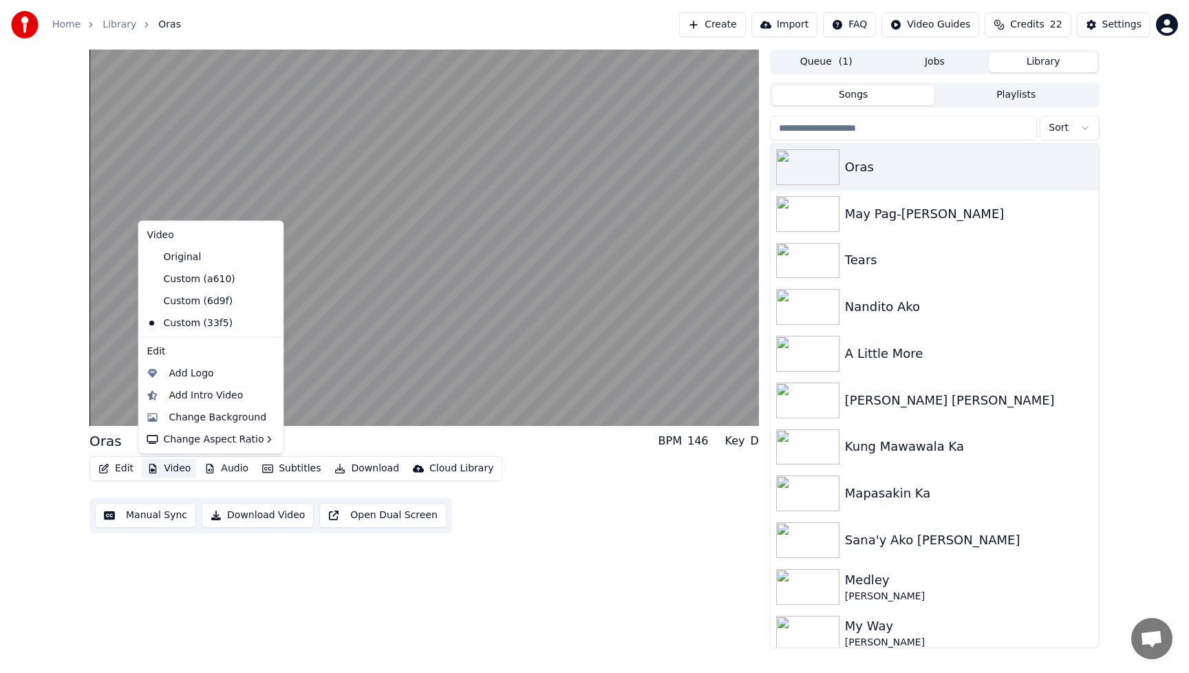
drag, startPoint x: 227, startPoint y: 592, endPoint x: 204, endPoint y: 549, distance: 48.3
click at [226, 590] on div "Oras BPM 146 Key D Edit Video Audio Subtitles Download Cloud Library Manual Syn…" at bounding box center [423, 349] width 669 height 599
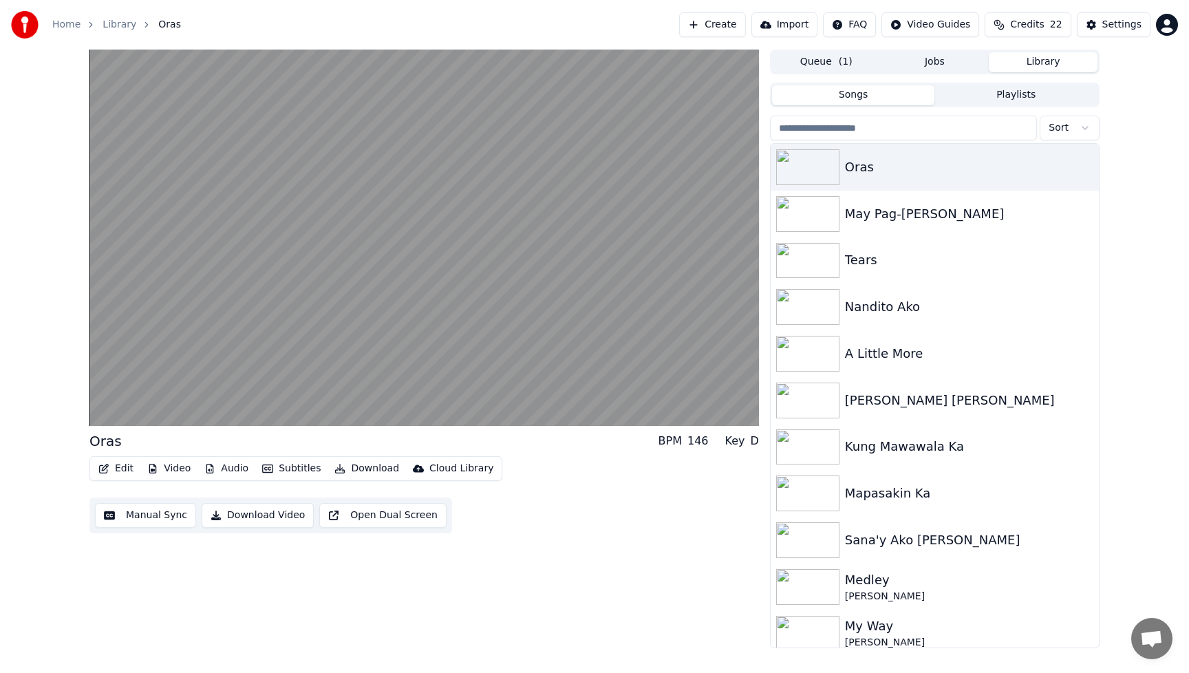
click at [170, 466] on button "Video" at bounding box center [169, 468] width 54 height 19
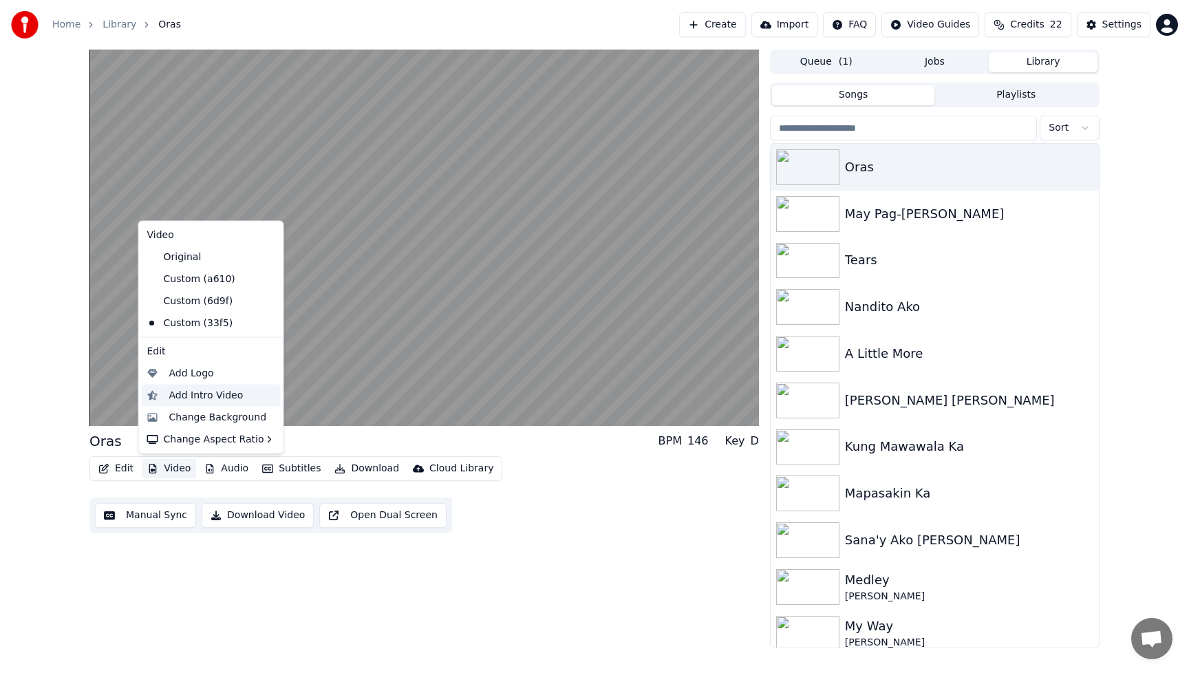
click at [191, 396] on div "Add Intro Video" at bounding box center [206, 395] width 74 height 14
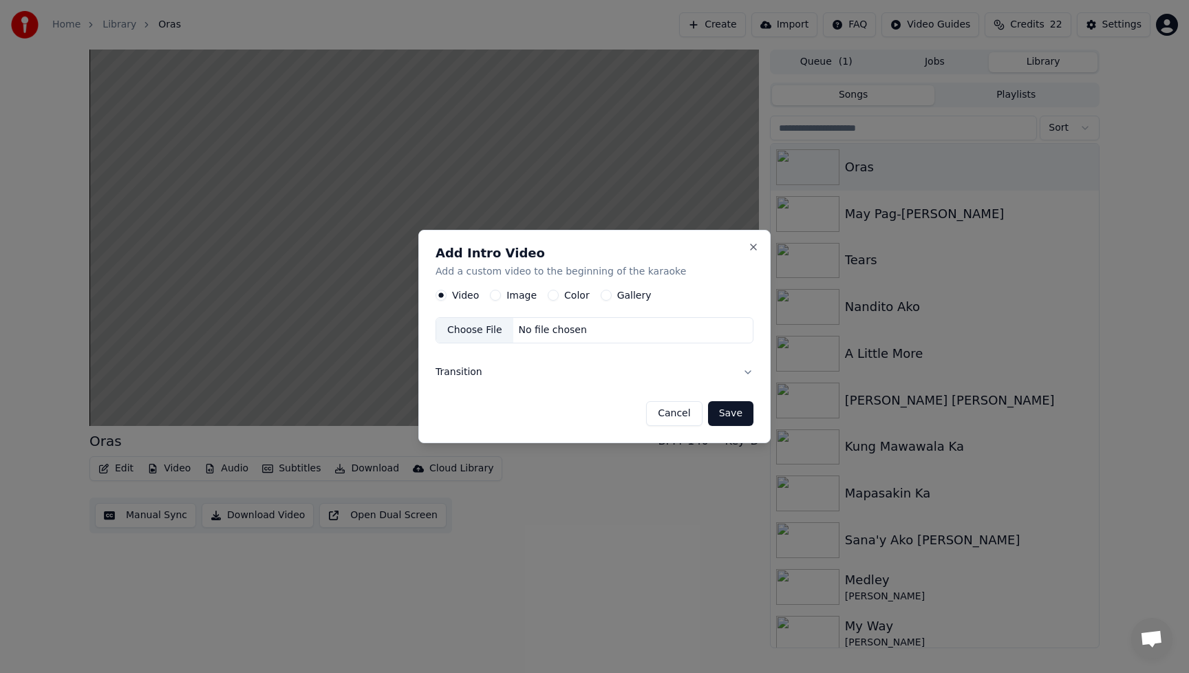
click at [493, 296] on button "Image" at bounding box center [495, 295] width 11 height 11
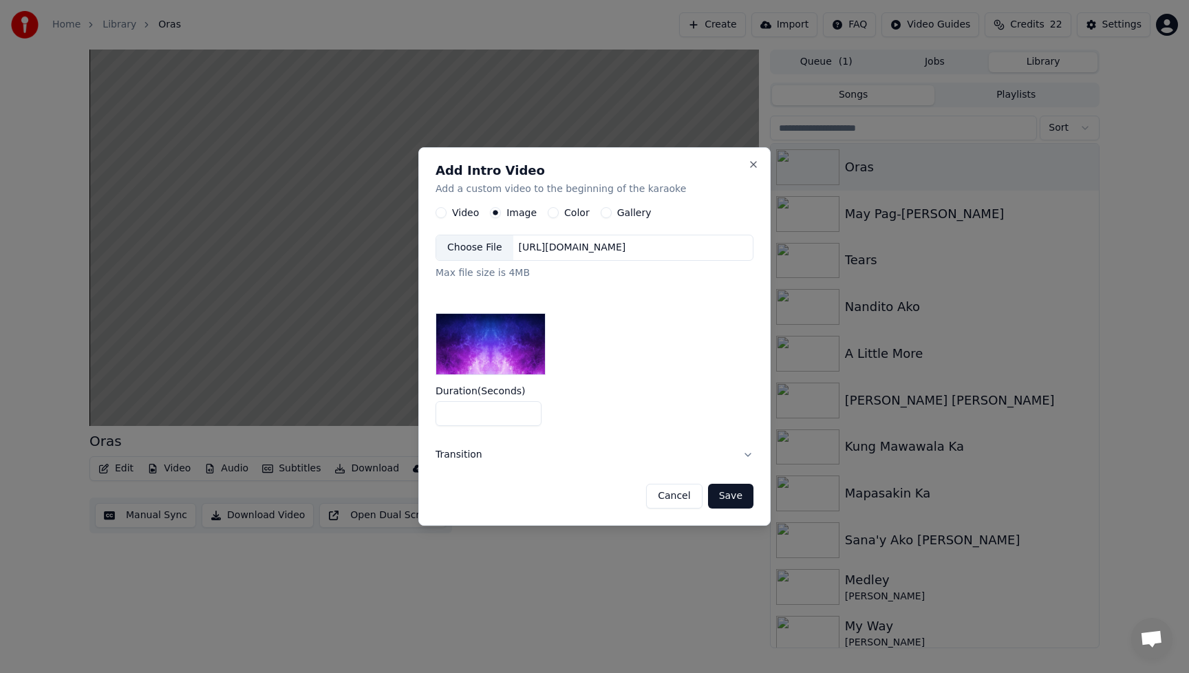
click at [526, 417] on input "*" at bounding box center [489, 413] width 106 height 25
type input "*"
click at [526, 417] on input "*" at bounding box center [489, 413] width 106 height 25
click at [598, 403] on div "Duration ( Seconds ) *" at bounding box center [595, 406] width 318 height 40
click at [486, 242] on div "Choose File" at bounding box center [474, 247] width 77 height 25
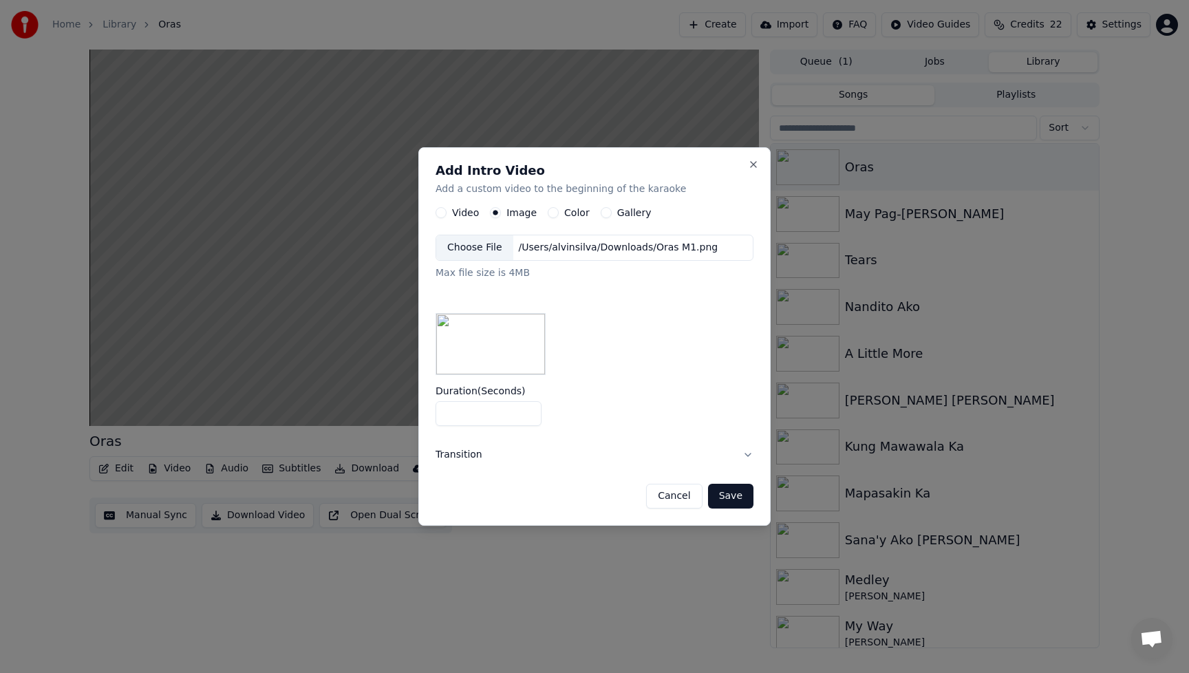
click at [737, 499] on button "Save" at bounding box center [730, 496] width 45 height 25
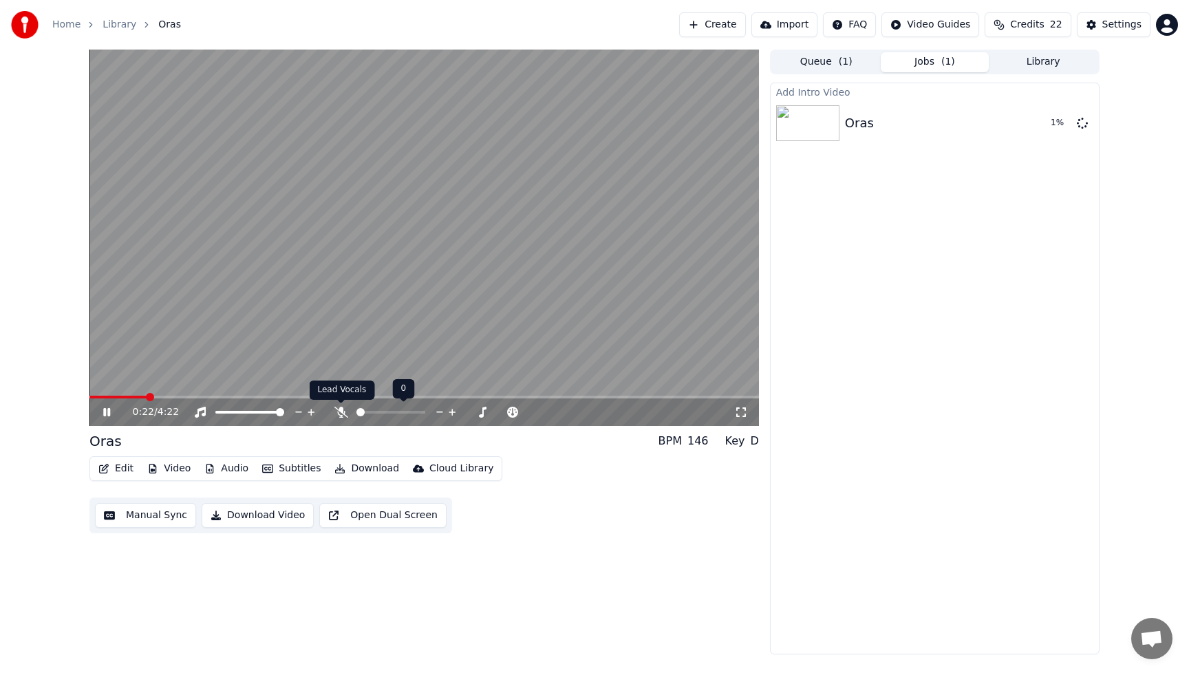
click at [350, 411] on div at bounding box center [403, 412] width 111 height 14
click at [340, 413] on icon at bounding box center [341, 412] width 14 height 11
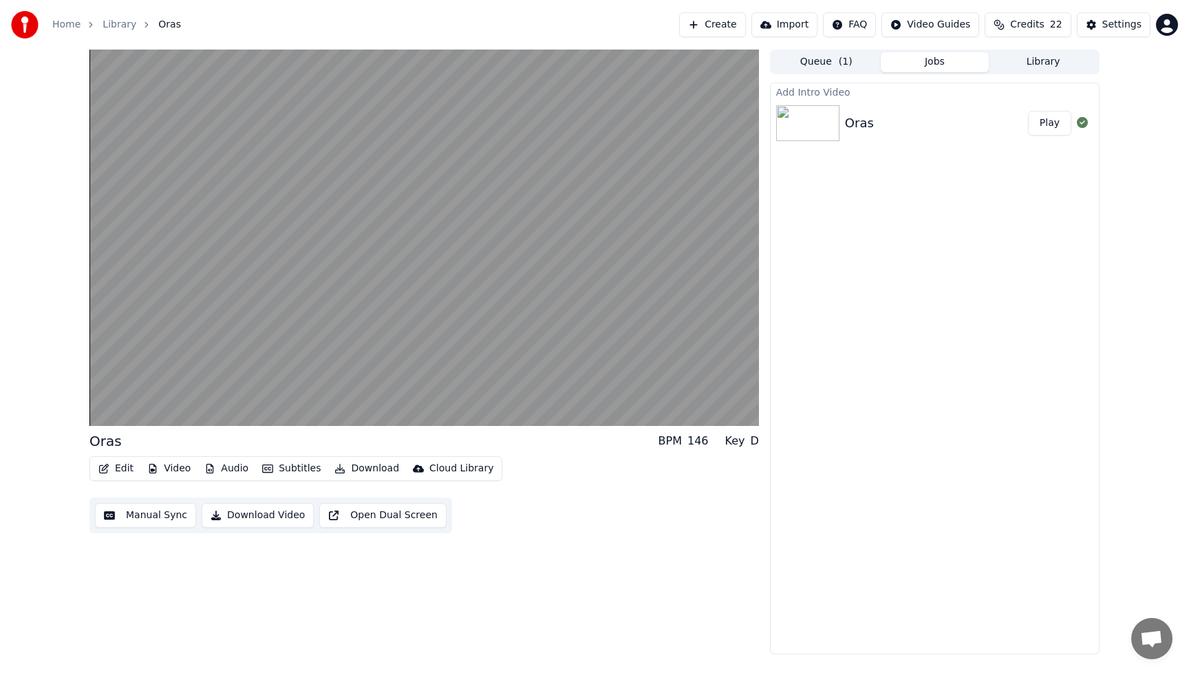
click at [1049, 127] on button "Play" at bounding box center [1049, 123] width 43 height 25
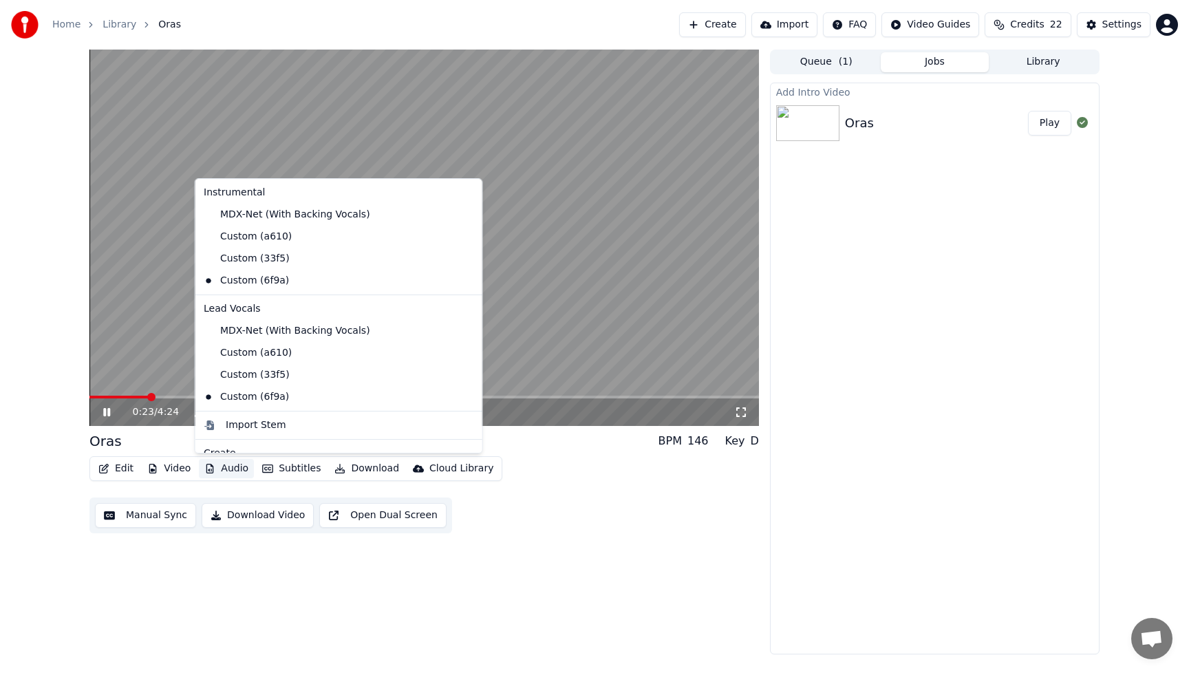
click at [213, 474] on button "Audio" at bounding box center [226, 468] width 55 height 19
click at [249, 369] on div "Custom (33f5)" at bounding box center [328, 375] width 261 height 22
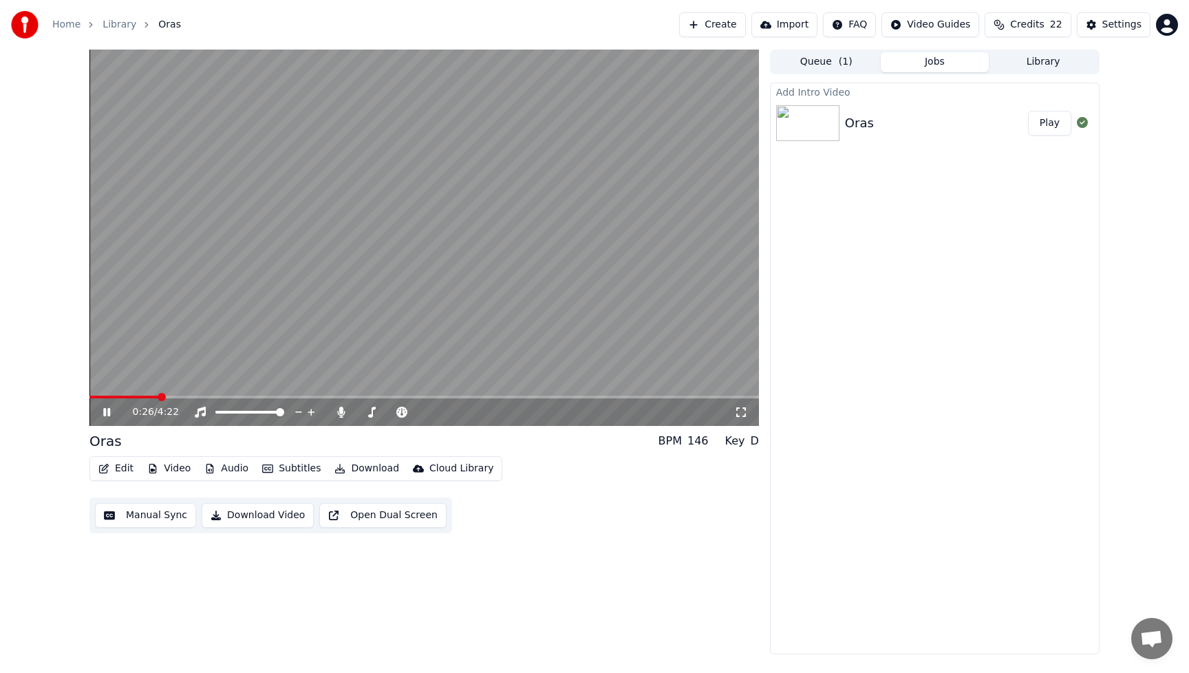
click at [1040, 130] on button "Play" at bounding box center [1049, 123] width 43 height 25
click at [102, 411] on icon at bounding box center [116, 412] width 32 height 11
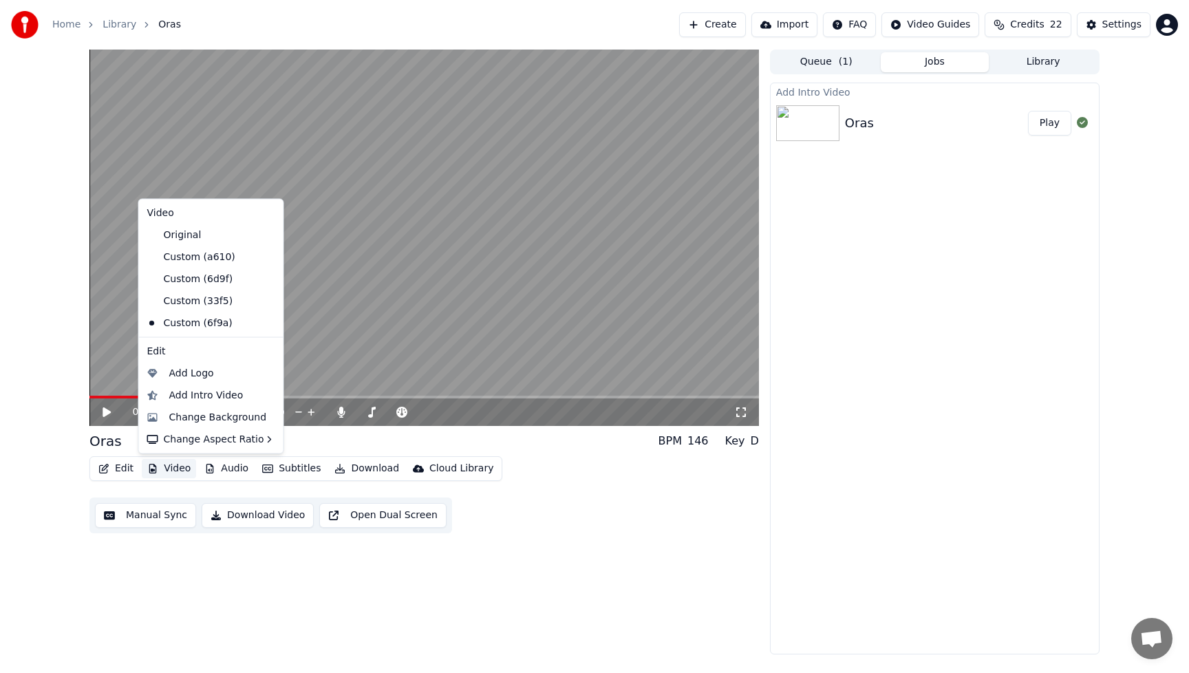
click at [167, 468] on button "Video" at bounding box center [169, 468] width 54 height 19
click at [182, 414] on div "Change Background" at bounding box center [218, 417] width 98 height 14
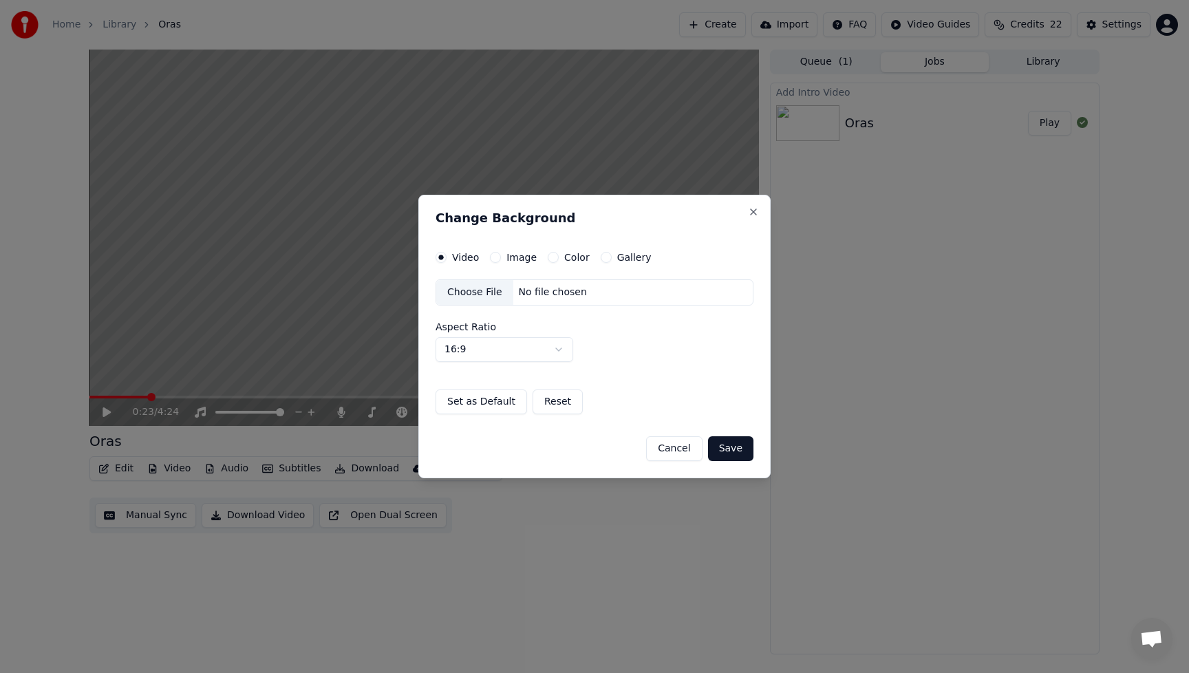
click at [448, 286] on div "Choose File" at bounding box center [474, 292] width 77 height 25
click at [733, 452] on button "Save" at bounding box center [730, 448] width 45 height 25
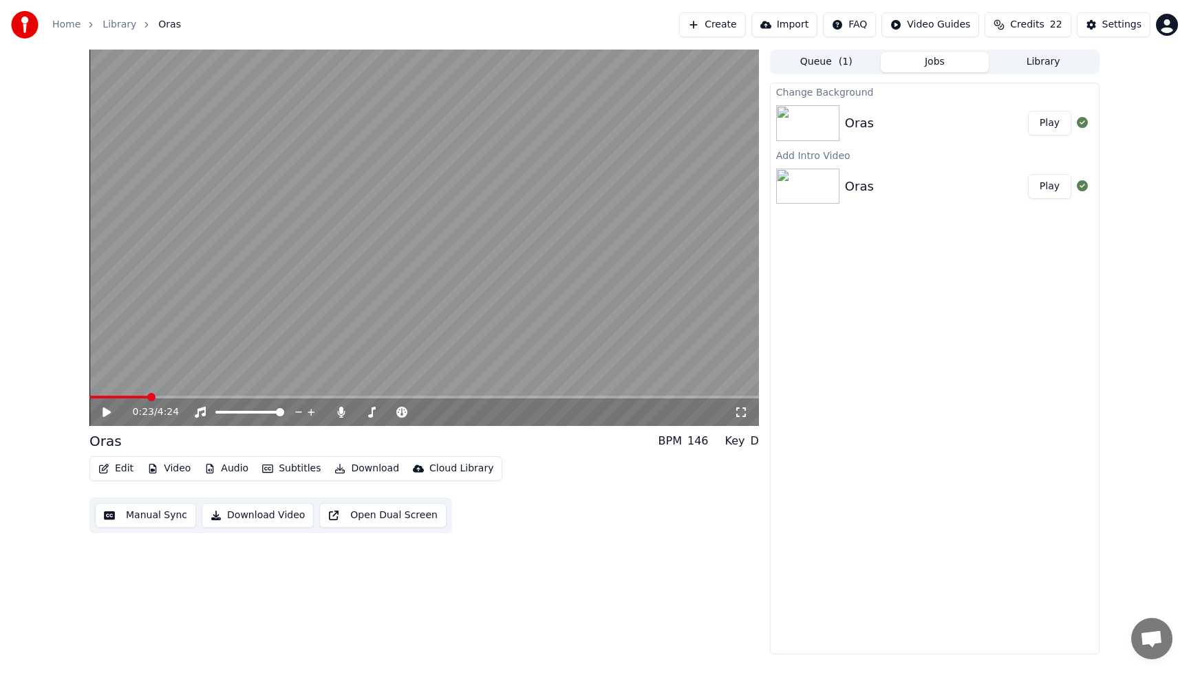
click at [1053, 121] on button "Play" at bounding box center [1049, 123] width 43 height 25
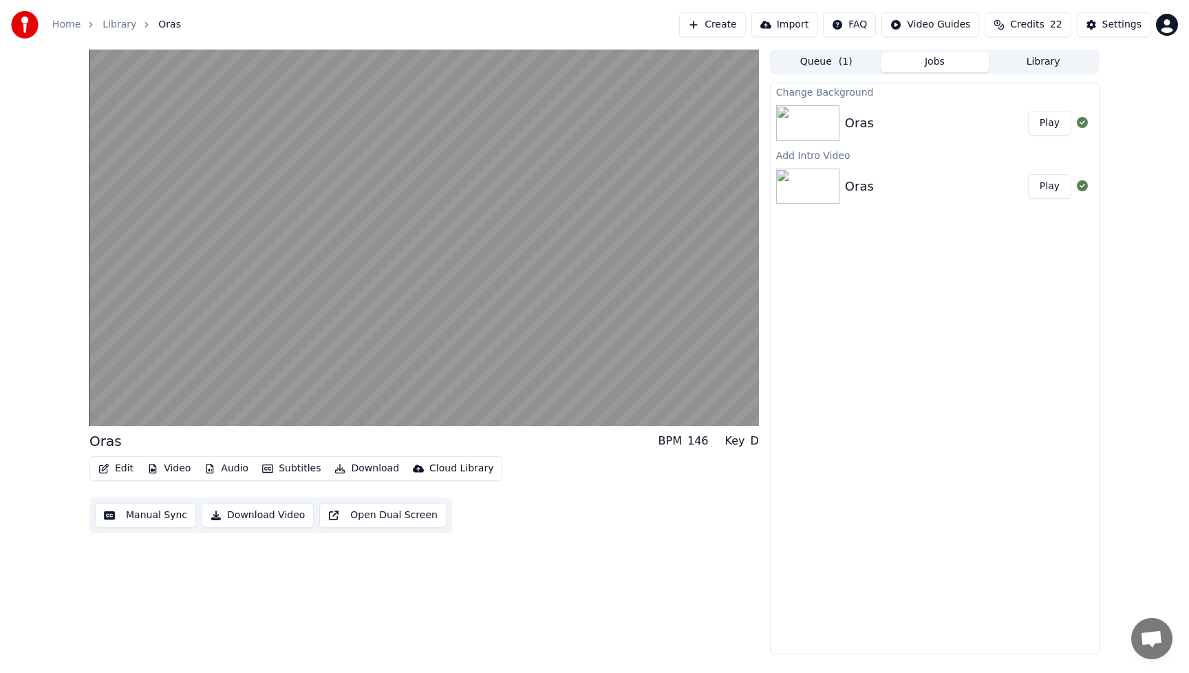
click at [182, 464] on button "Video" at bounding box center [169, 468] width 54 height 19
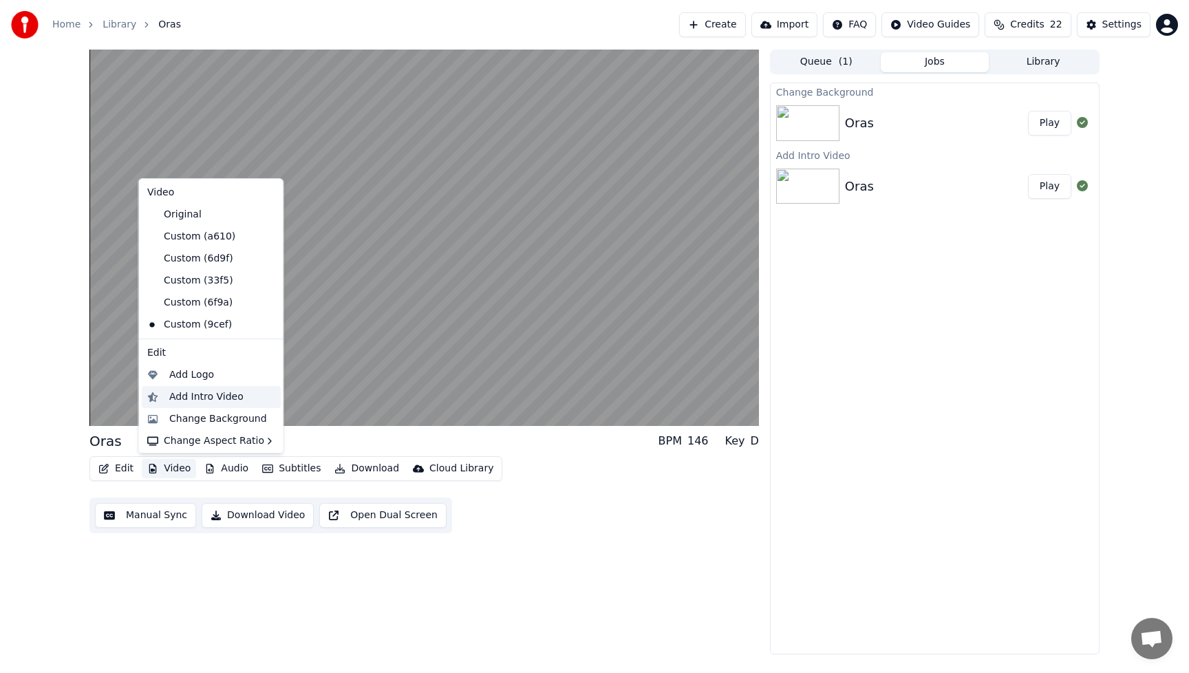
click at [184, 395] on div "Add Intro Video" at bounding box center [206, 397] width 74 height 14
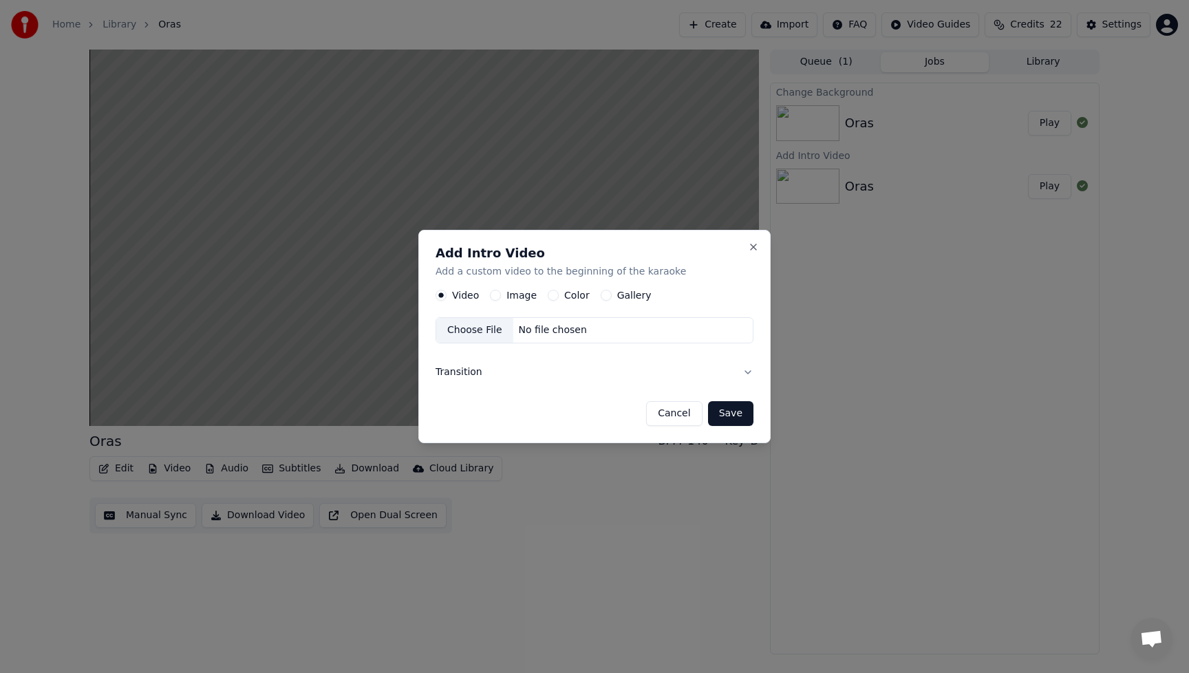
click at [493, 295] on button "Image" at bounding box center [495, 295] width 11 height 11
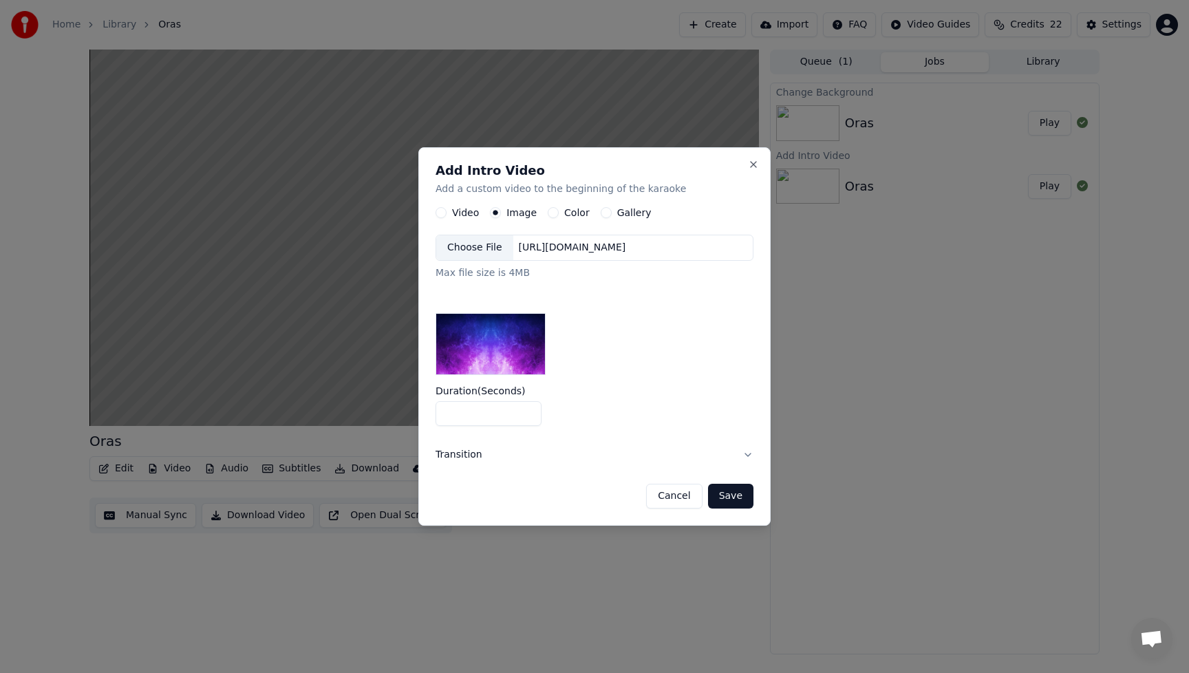
click at [525, 415] on input "*" at bounding box center [489, 413] width 106 height 25
type input "*"
click at [525, 415] on input "*" at bounding box center [489, 413] width 106 height 25
click at [471, 245] on div "Choose File" at bounding box center [474, 247] width 77 height 25
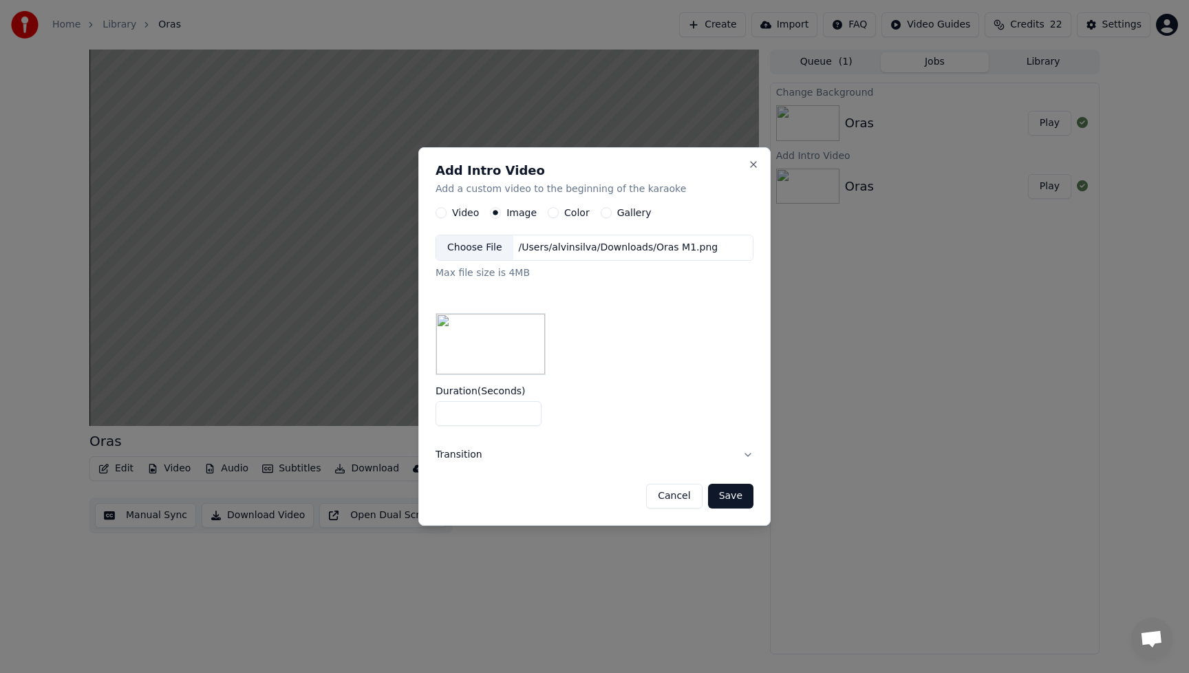
click at [739, 493] on button "Save" at bounding box center [730, 496] width 45 height 25
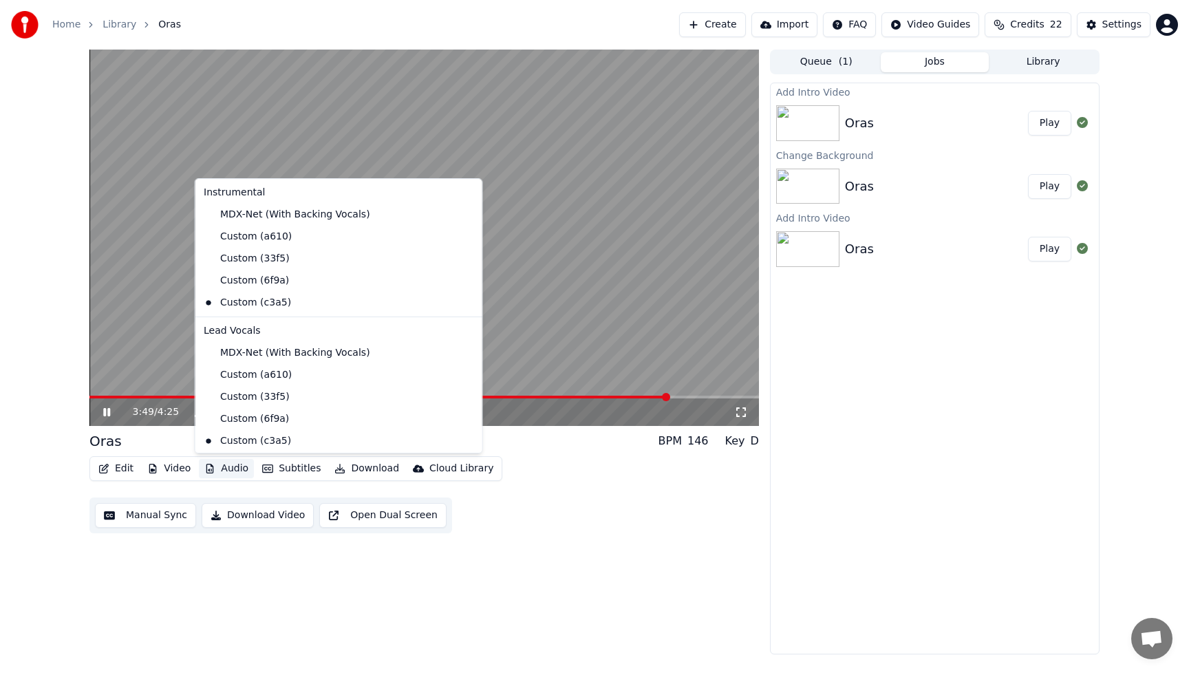
click at [220, 470] on button "Audio" at bounding box center [226, 468] width 55 height 19
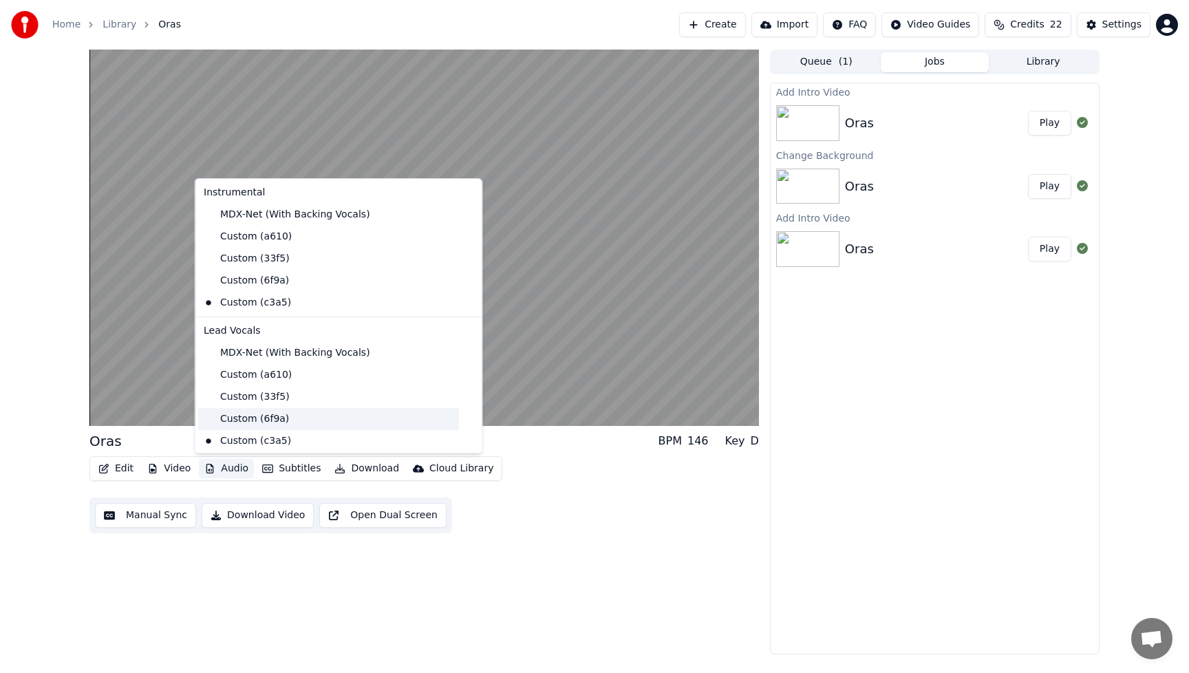
click at [240, 421] on div "Custom (6f9a)" at bounding box center [328, 419] width 261 height 22
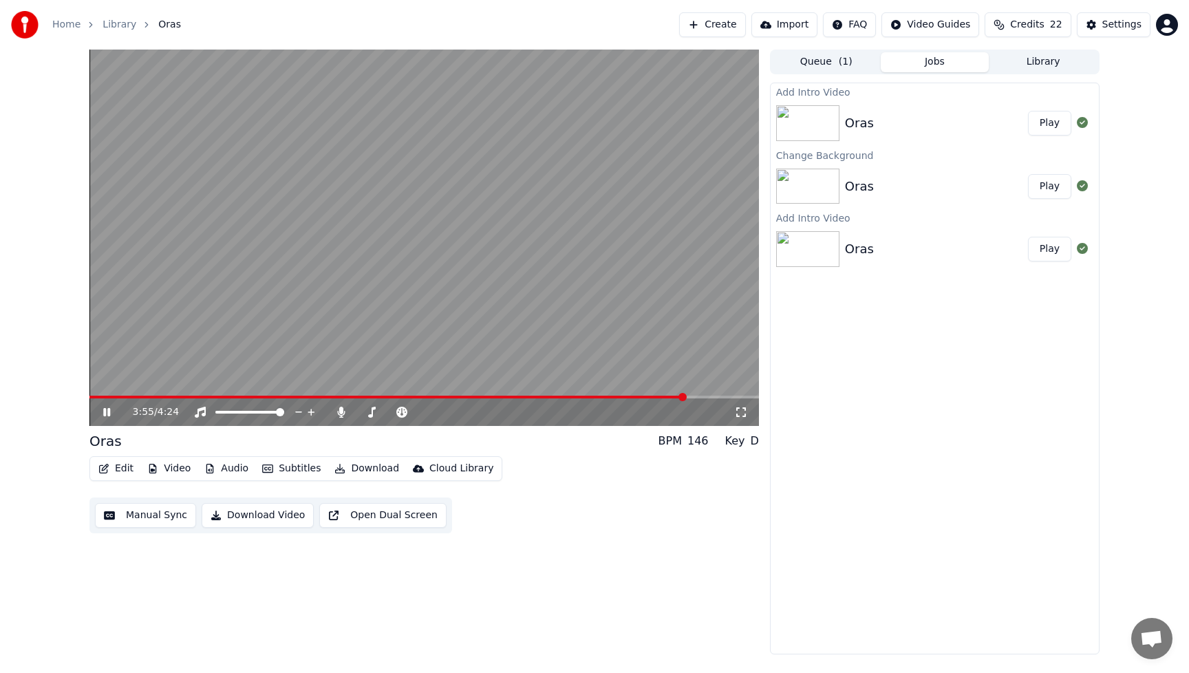
click at [234, 464] on button "Audio" at bounding box center [226, 468] width 55 height 19
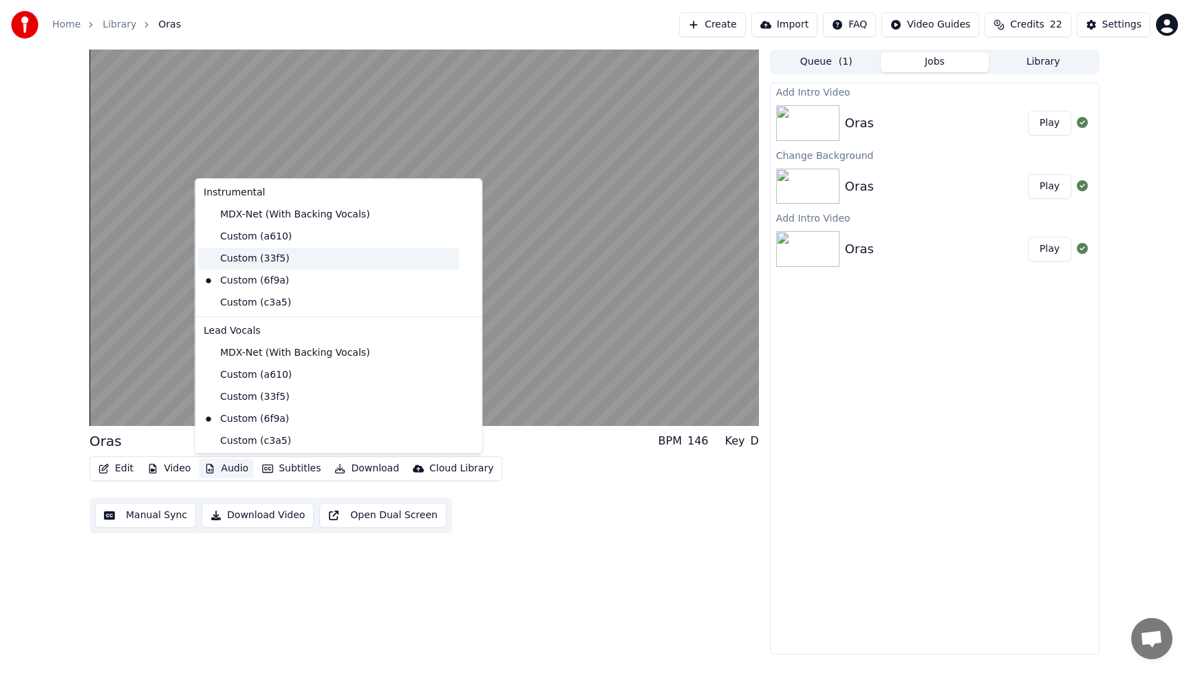
click at [250, 264] on div "Custom (33f5)" at bounding box center [328, 259] width 261 height 22
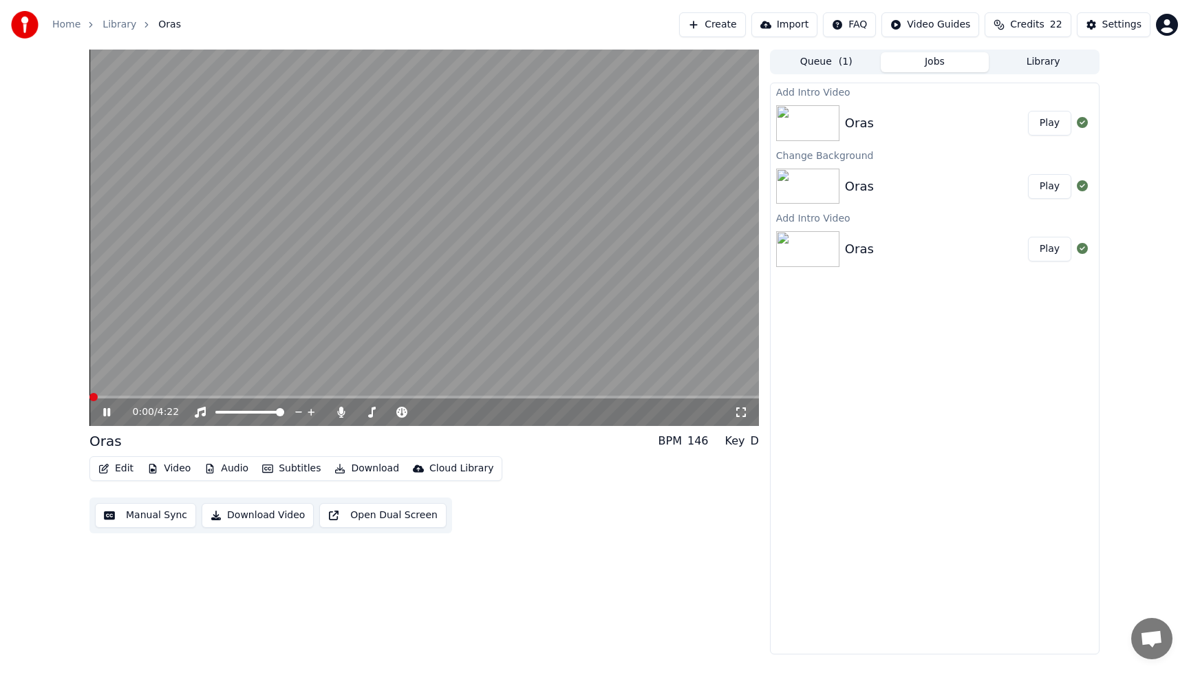
click at [228, 463] on button "Audio" at bounding box center [226, 468] width 55 height 19
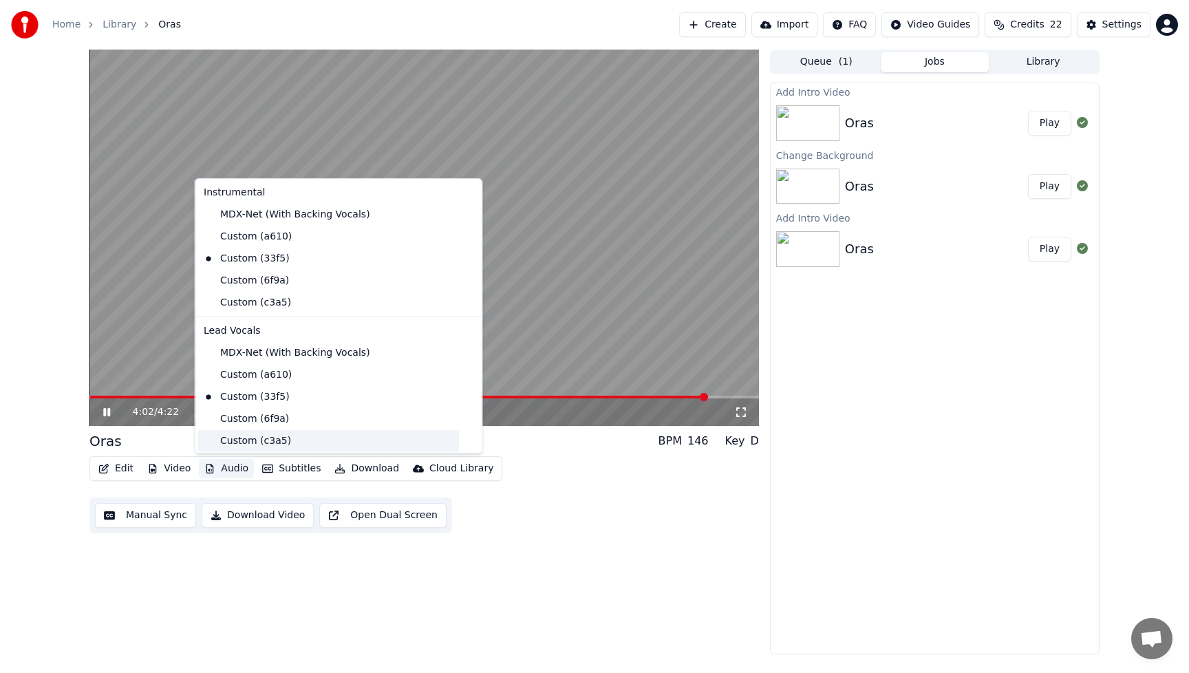
click at [236, 438] on div "Custom (c3a5)" at bounding box center [328, 441] width 261 height 22
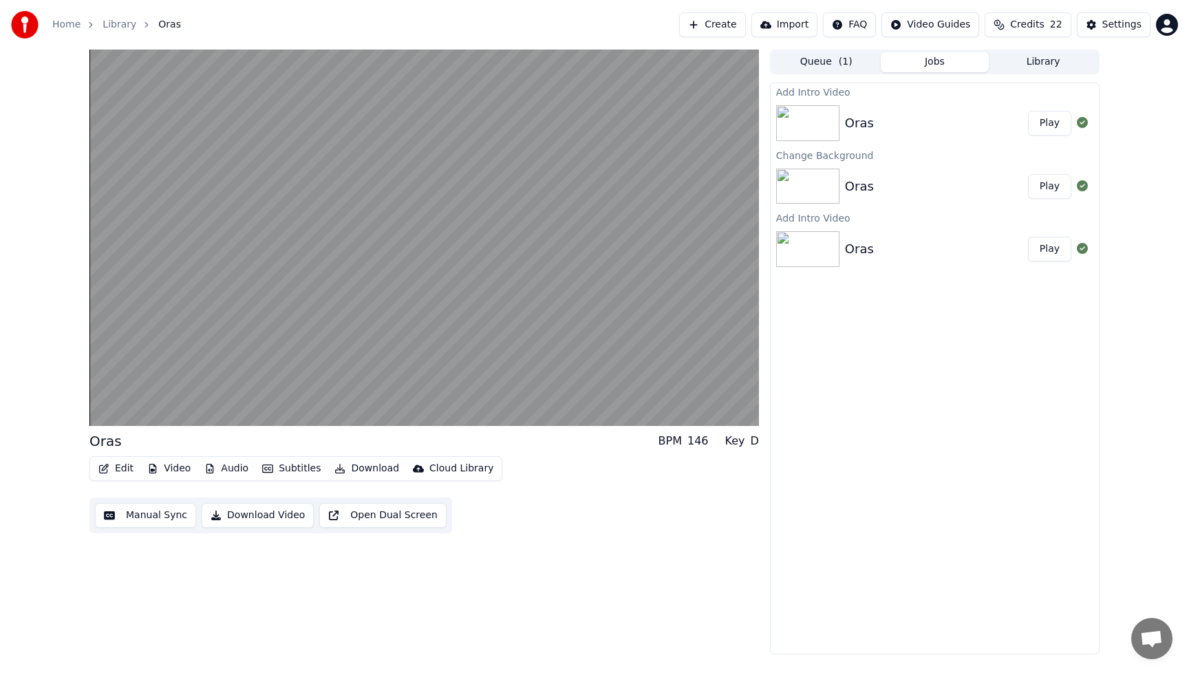
click at [177, 471] on button "Video" at bounding box center [169, 468] width 54 height 19
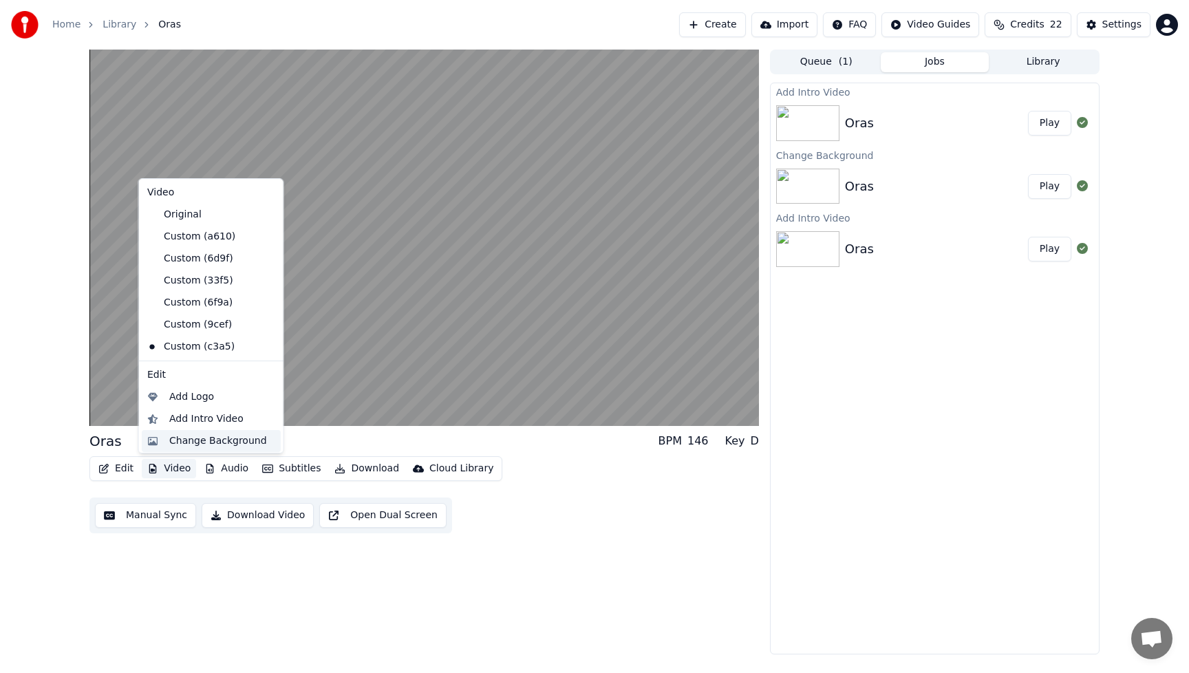
click at [202, 438] on div "Change Background" at bounding box center [218, 441] width 98 height 14
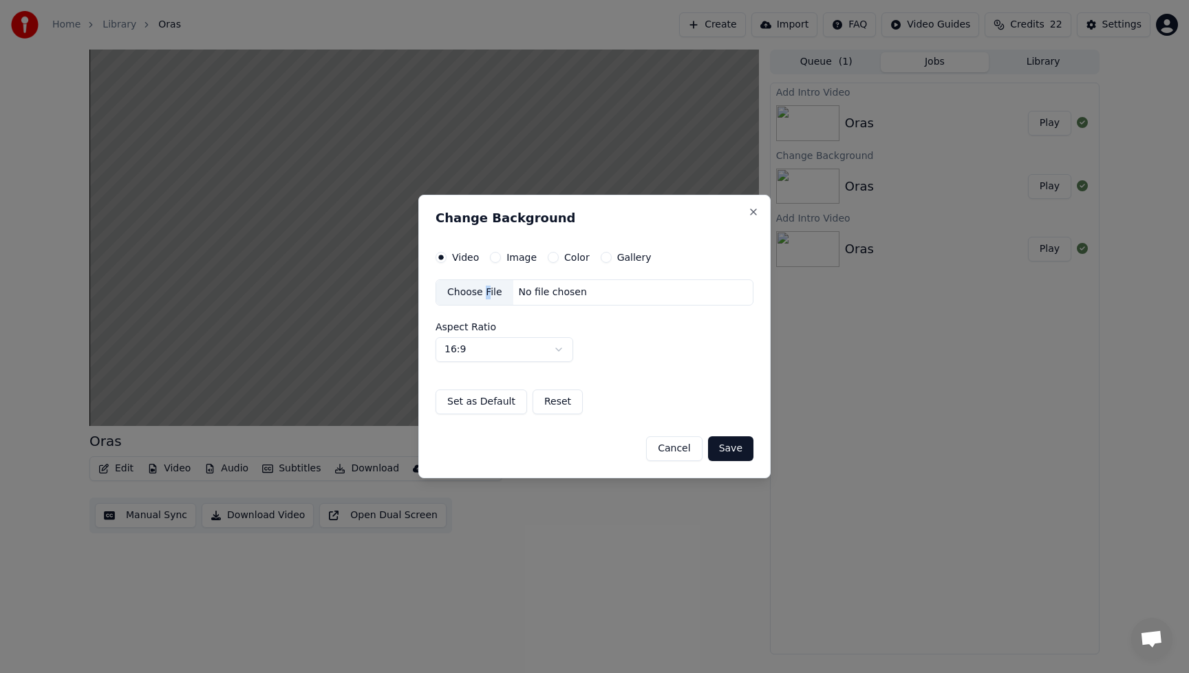
click at [486, 291] on div "Choose File" at bounding box center [474, 292] width 77 height 25
click at [744, 453] on button "Save" at bounding box center [730, 448] width 45 height 25
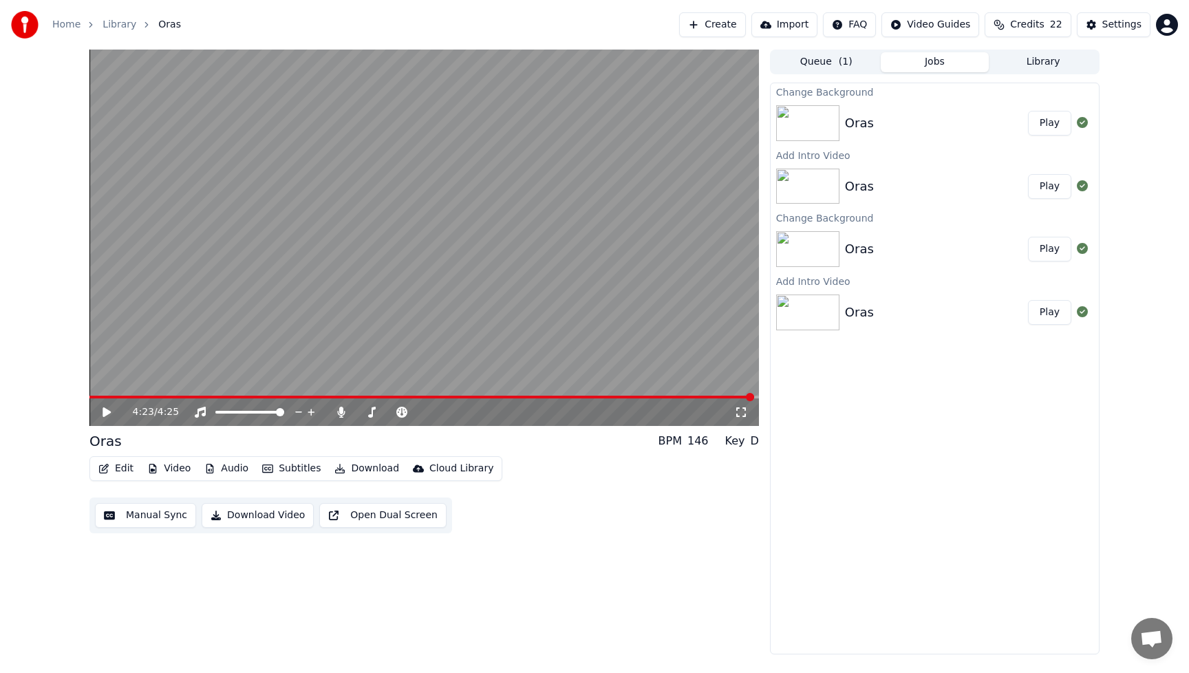
click at [1055, 121] on button "Play" at bounding box center [1049, 123] width 43 height 25
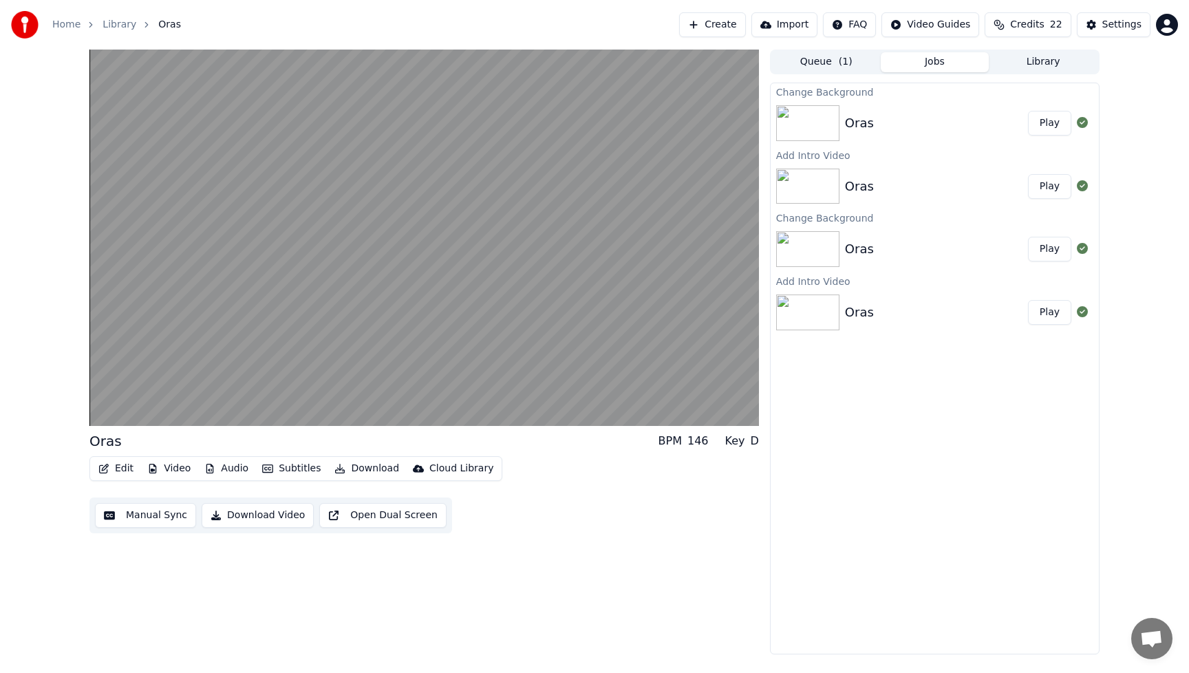
click at [215, 468] on button "Audio" at bounding box center [226, 468] width 55 height 19
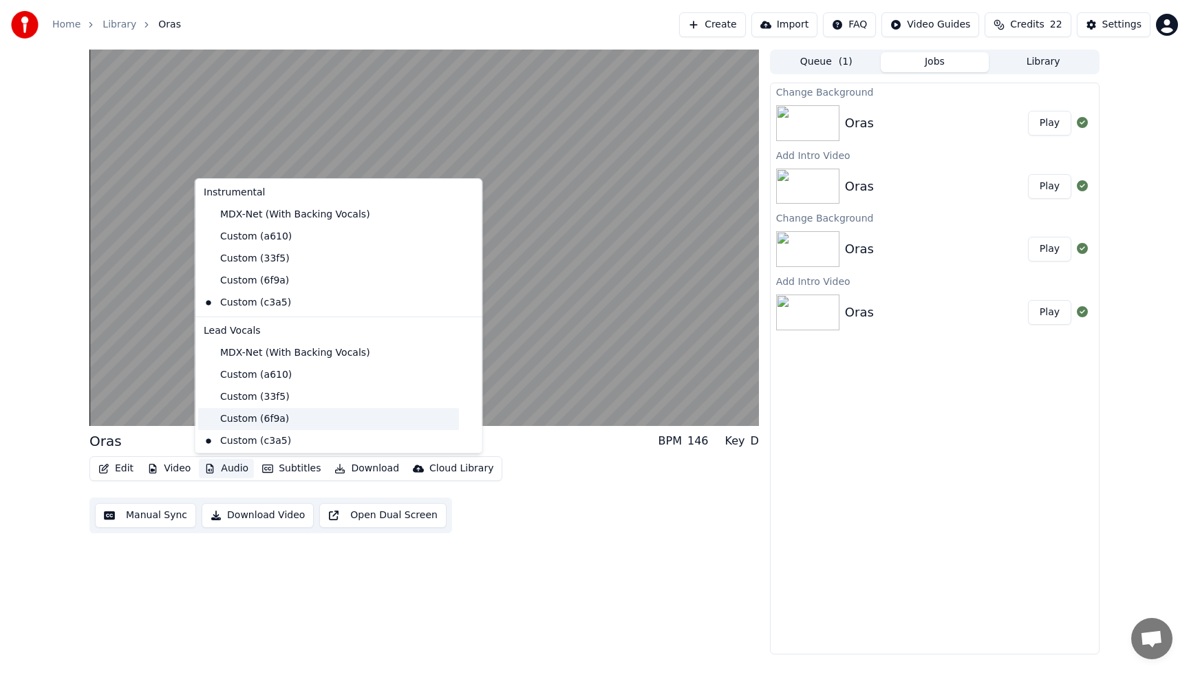
click at [237, 410] on div "Custom (6f9a)" at bounding box center [328, 419] width 261 height 22
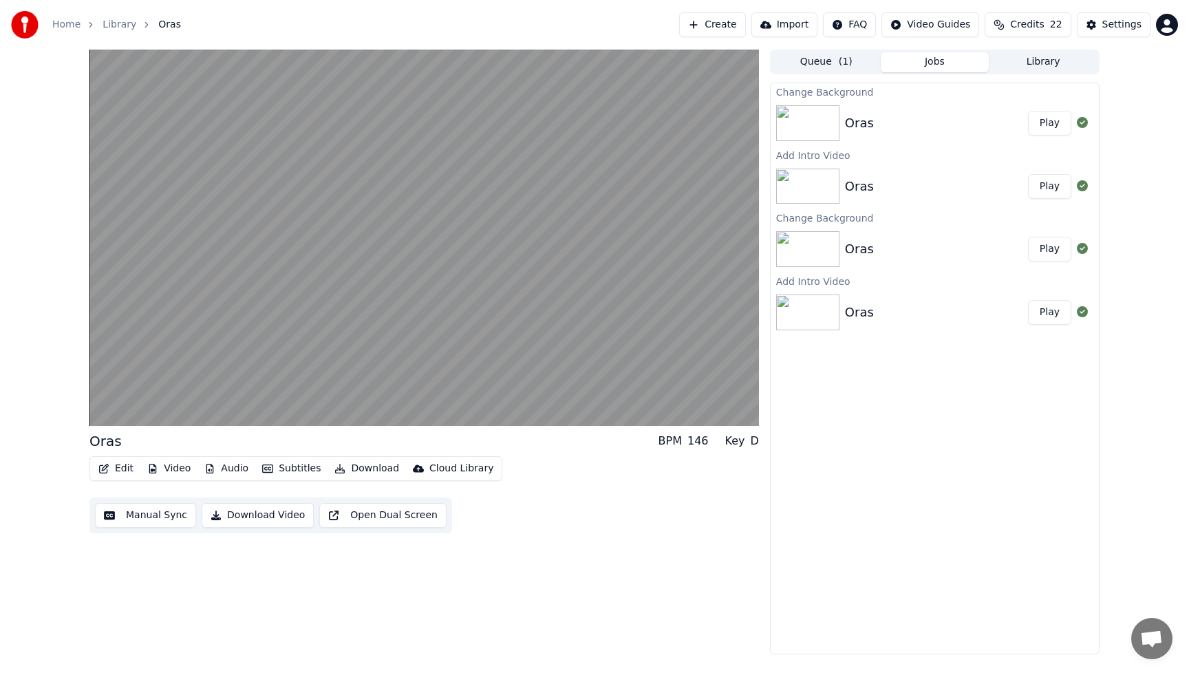
click at [223, 470] on button "Audio" at bounding box center [226, 468] width 55 height 19
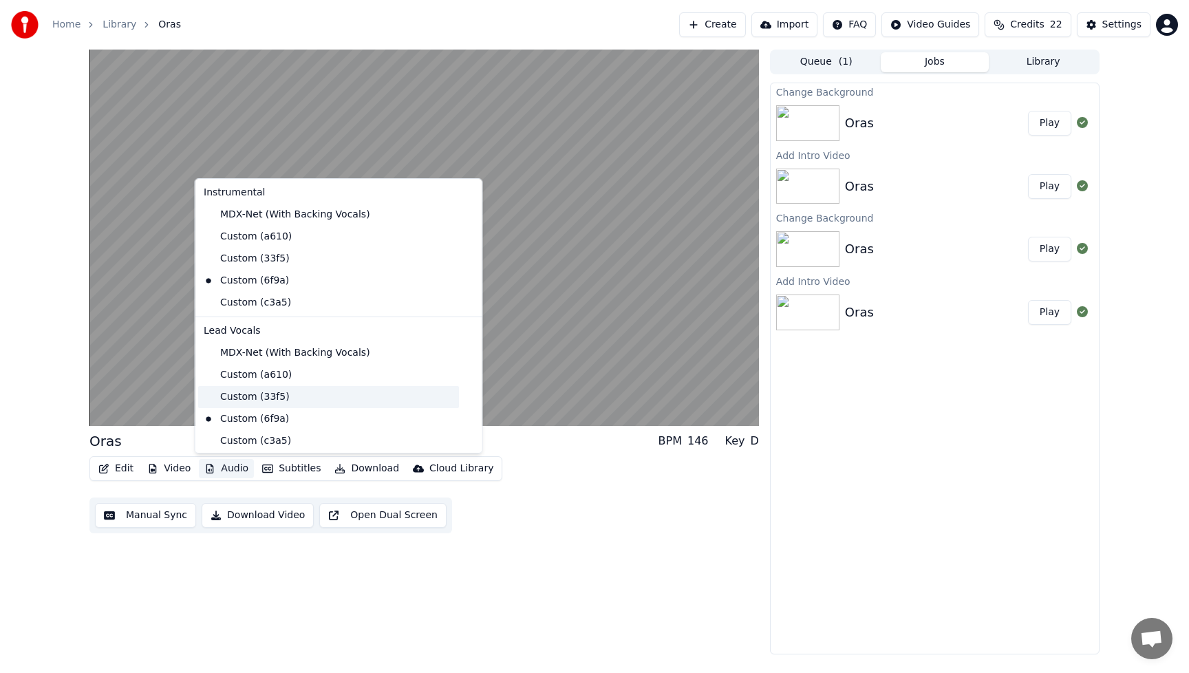
click at [237, 400] on div "Custom (33f5)" at bounding box center [328, 397] width 261 height 22
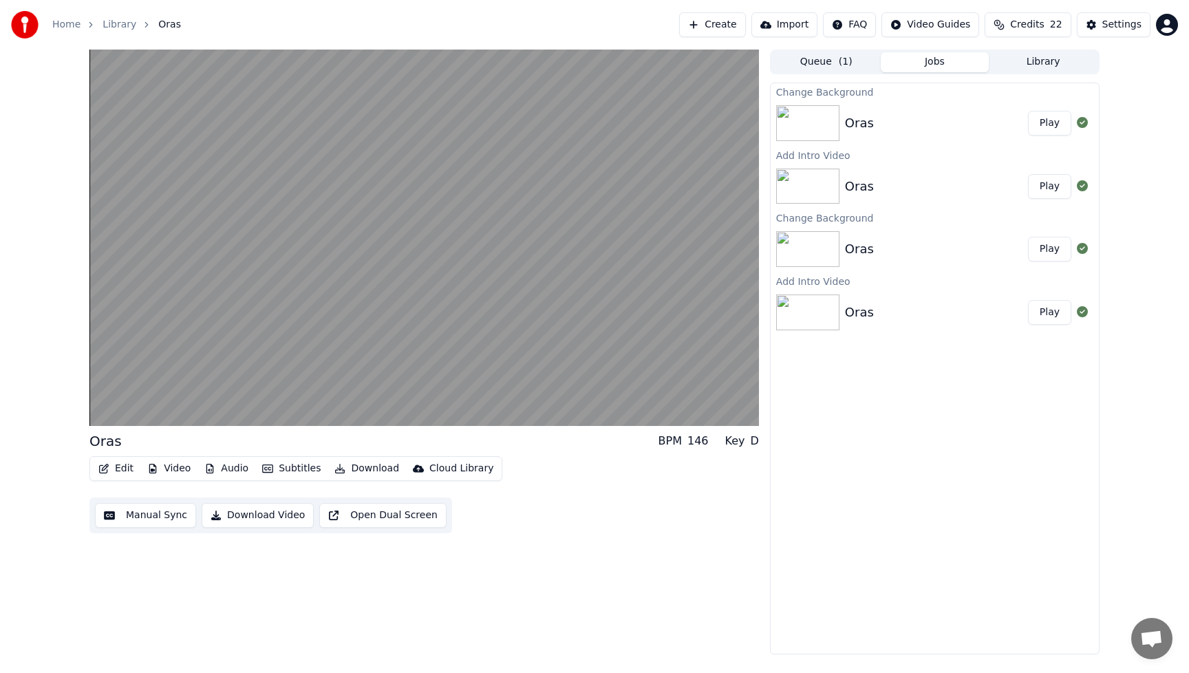
click at [116, 465] on button "Edit" at bounding box center [116, 468] width 46 height 19
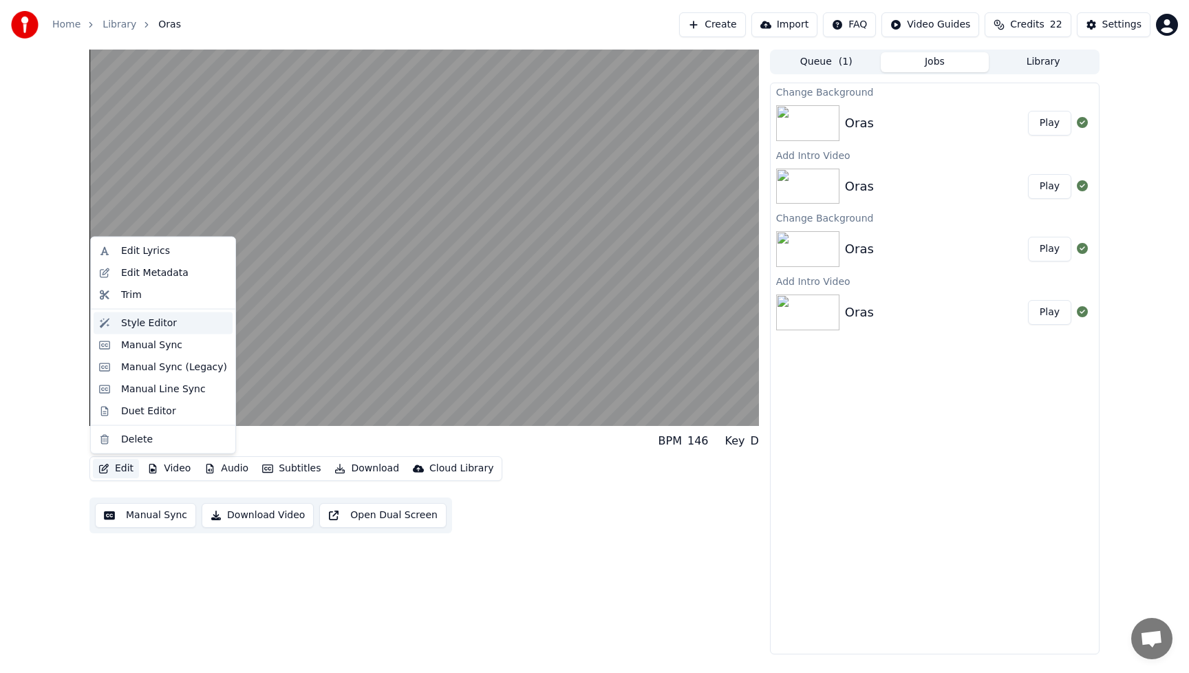
click at [134, 316] on div "Style Editor" at bounding box center [149, 323] width 56 height 14
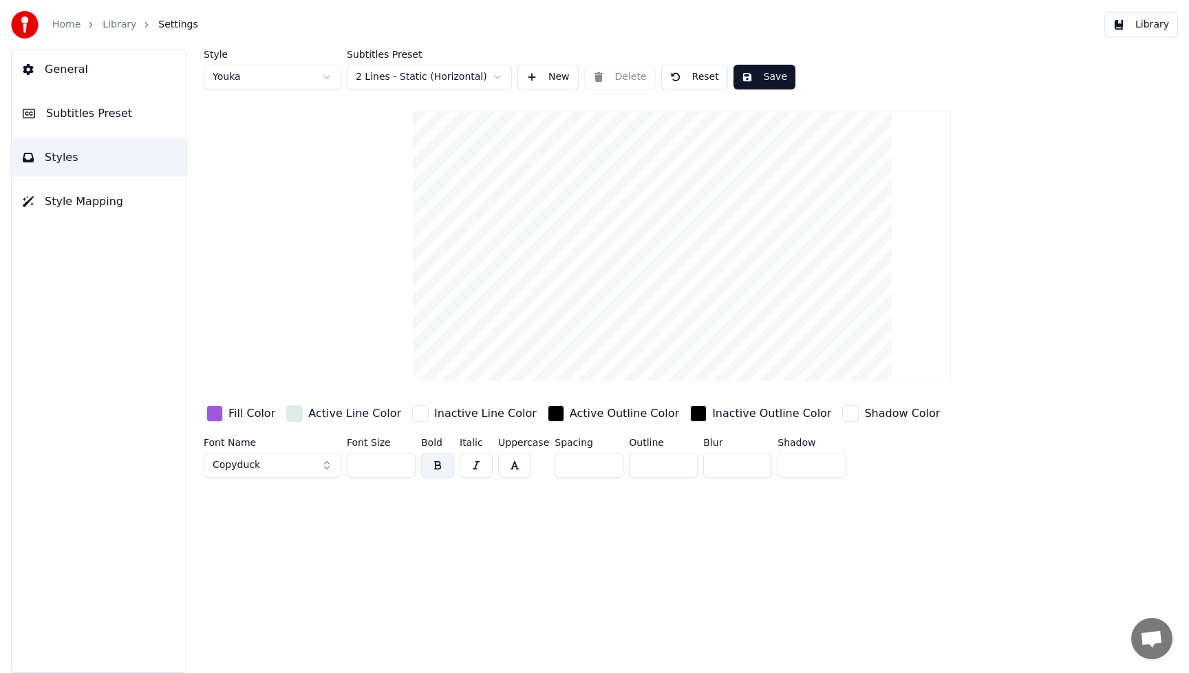
click at [402, 467] on input "**" at bounding box center [381, 465] width 69 height 25
type input "**"
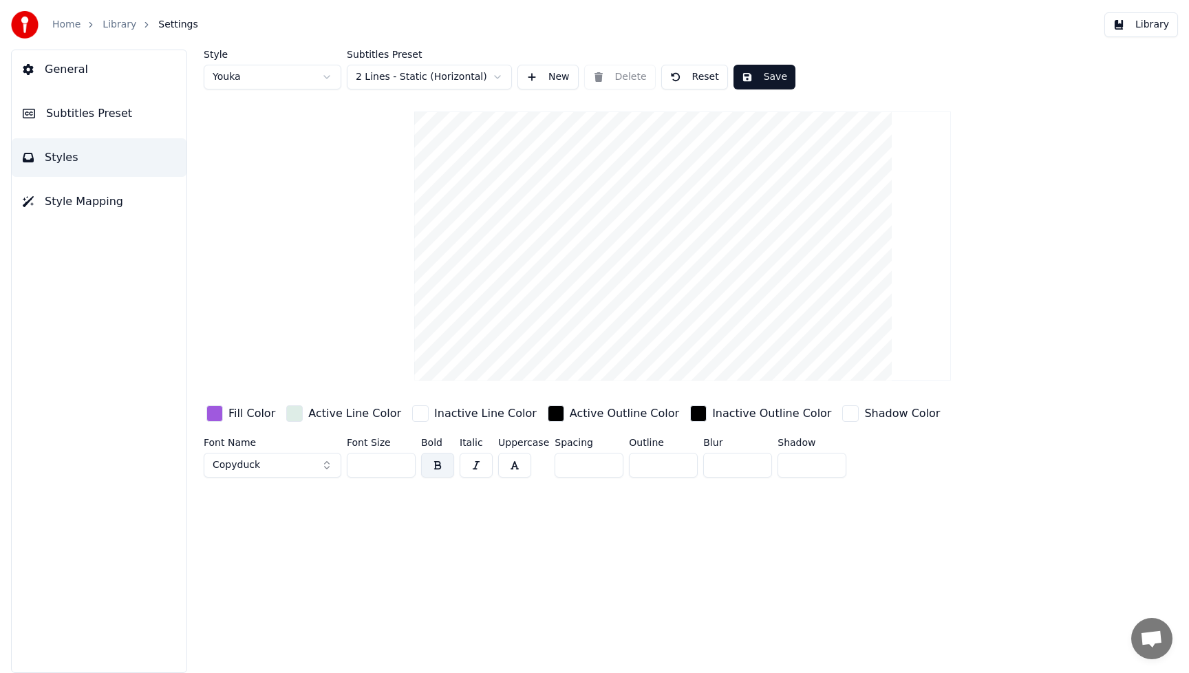
click at [402, 467] on input "**" at bounding box center [381, 465] width 69 height 25
click at [766, 81] on button "Save" at bounding box center [764, 77] width 62 height 25
click at [1152, 30] on button "Library" at bounding box center [1141, 24] width 74 height 25
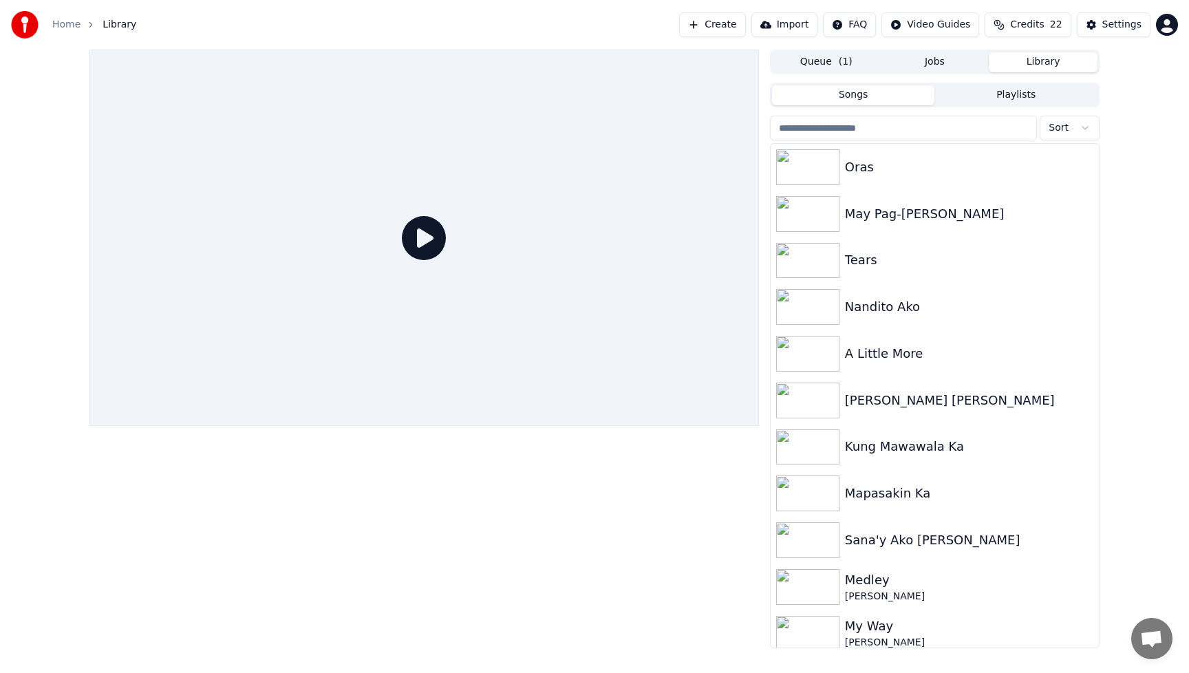
click at [429, 244] on icon at bounding box center [424, 238] width 44 height 44
click at [857, 174] on div "Oras" at bounding box center [962, 167] width 235 height 19
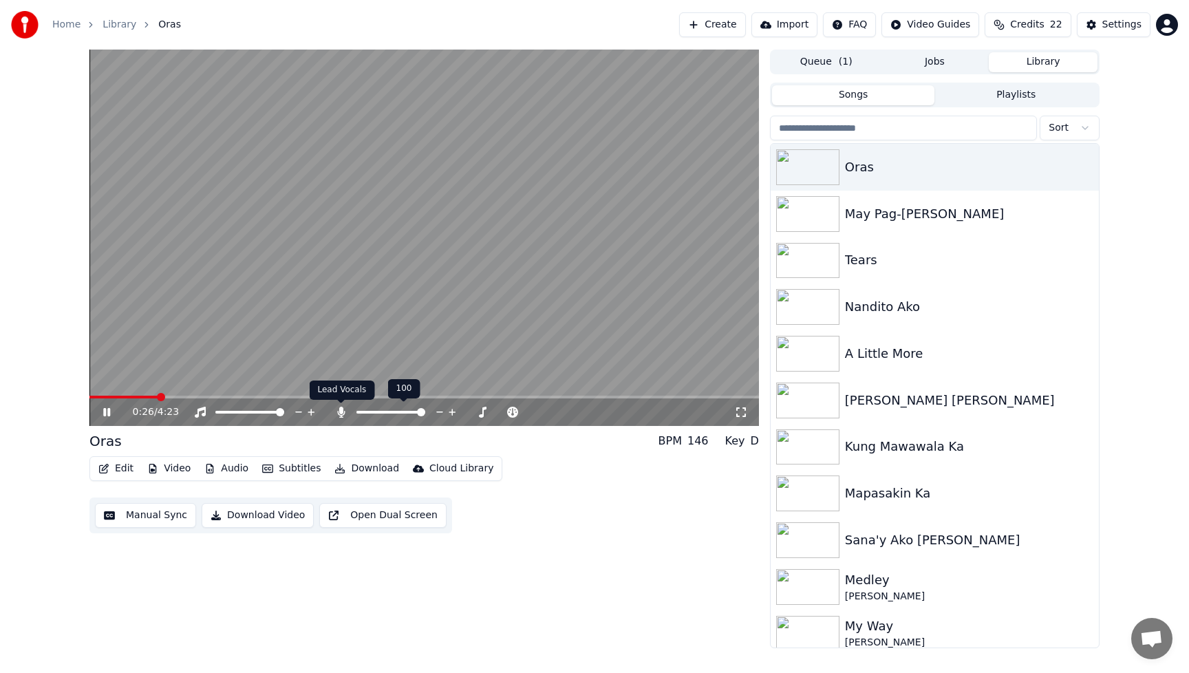
click at [344, 414] on icon at bounding box center [341, 412] width 14 height 11
click at [345, 416] on icon at bounding box center [341, 412] width 14 height 11
click at [343, 413] on icon at bounding box center [341, 412] width 14 height 11
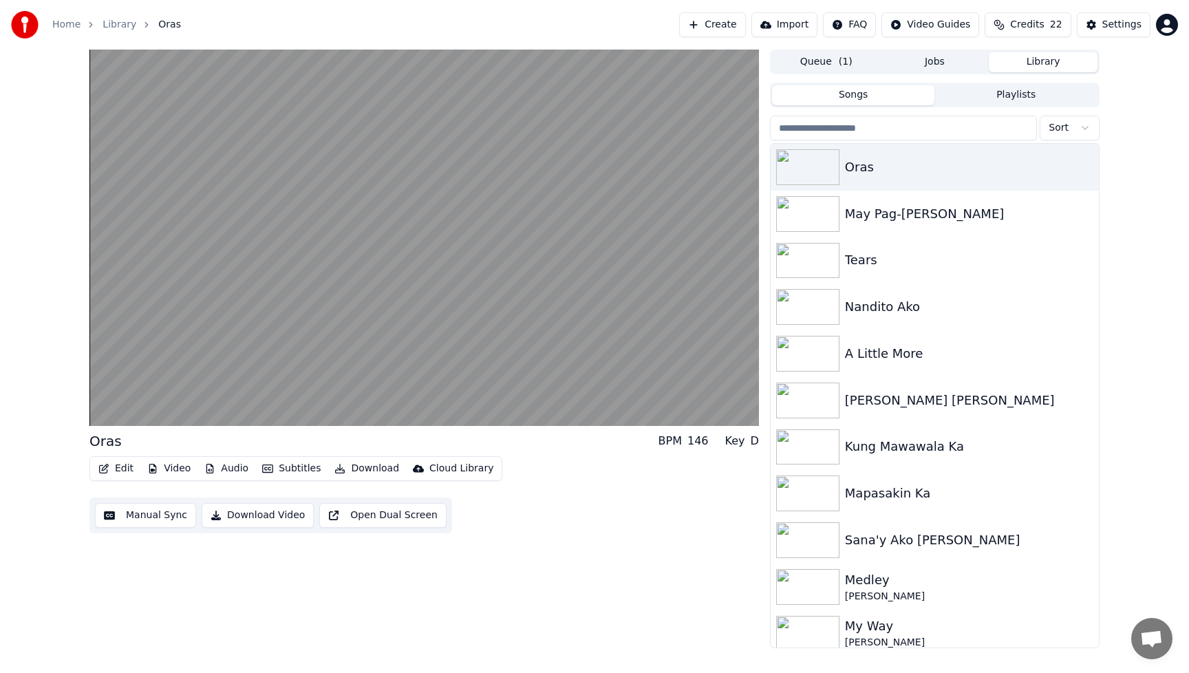
click at [264, 515] on button "Download Video" at bounding box center [258, 515] width 112 height 25
